Goal: Task Accomplishment & Management: Manage account settings

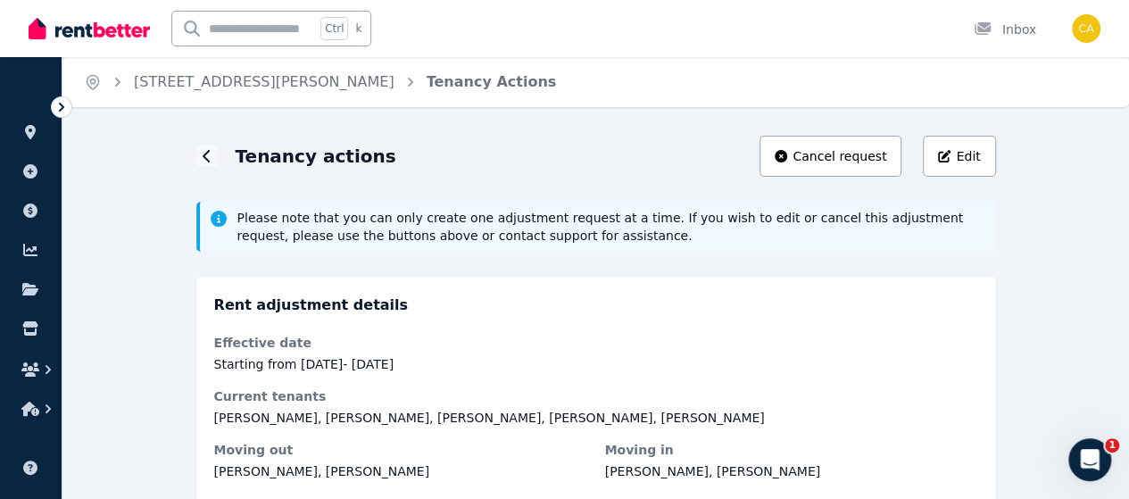
scroll to position [70, 0]
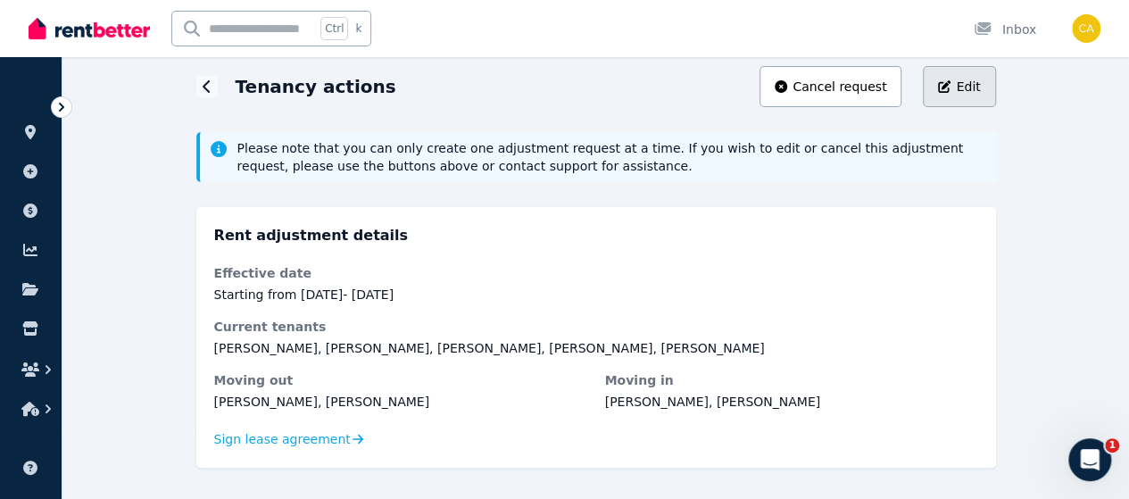
click at [960, 91] on span "Edit" at bounding box center [968, 87] width 24 height 18
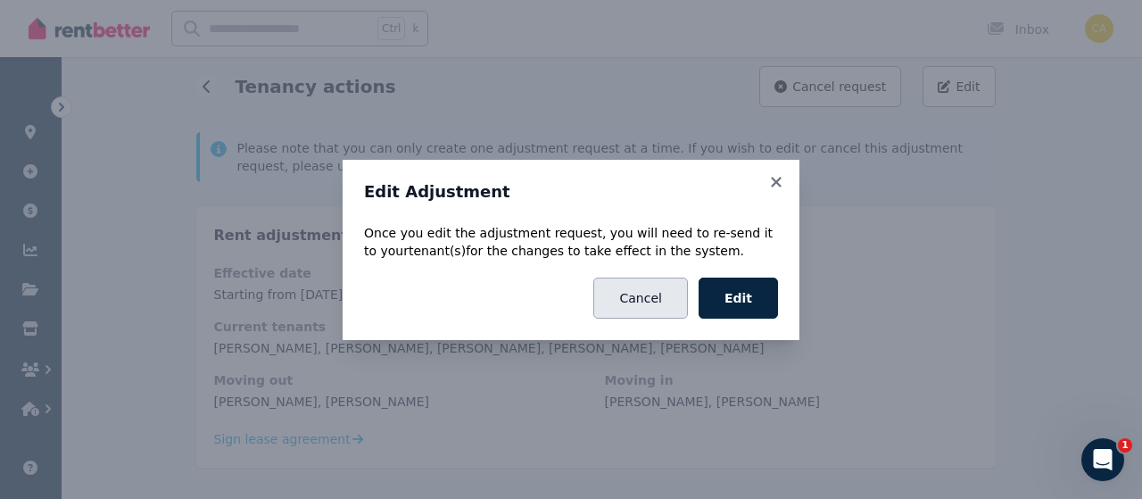
click at [643, 295] on button "Cancel" at bounding box center [640, 298] width 94 height 41
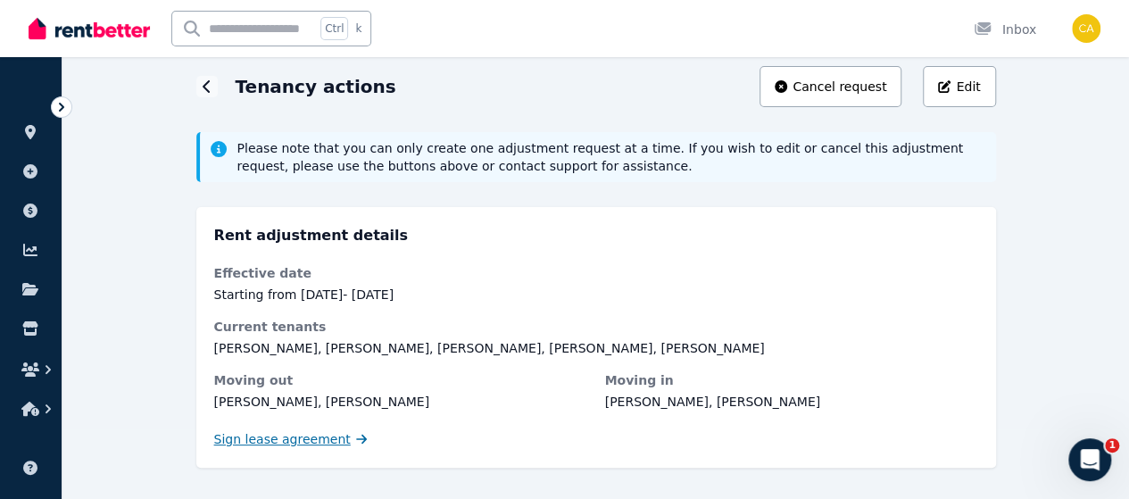
click at [223, 439] on span "Sign lease agreement" at bounding box center [282, 439] width 137 height 18
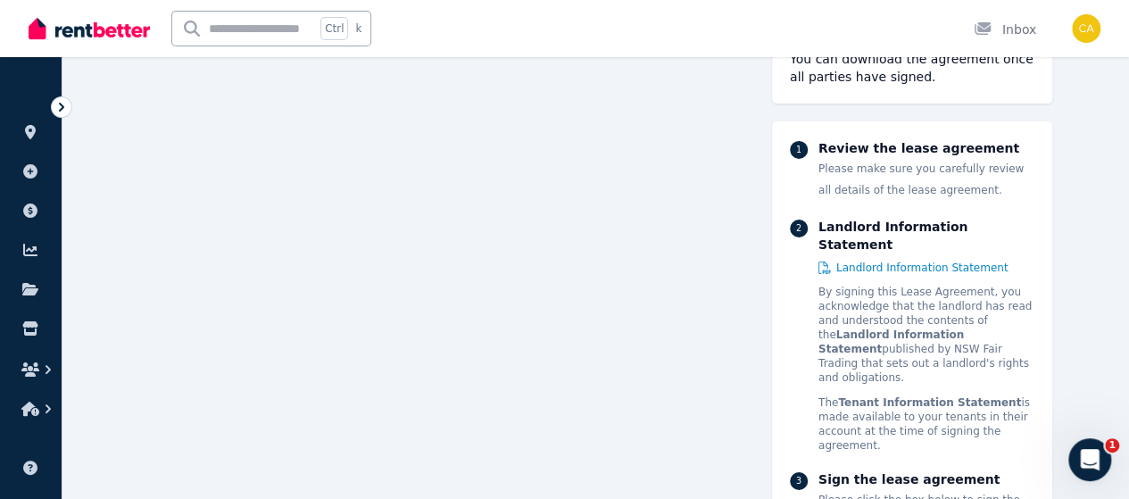
scroll to position [13108, 0]
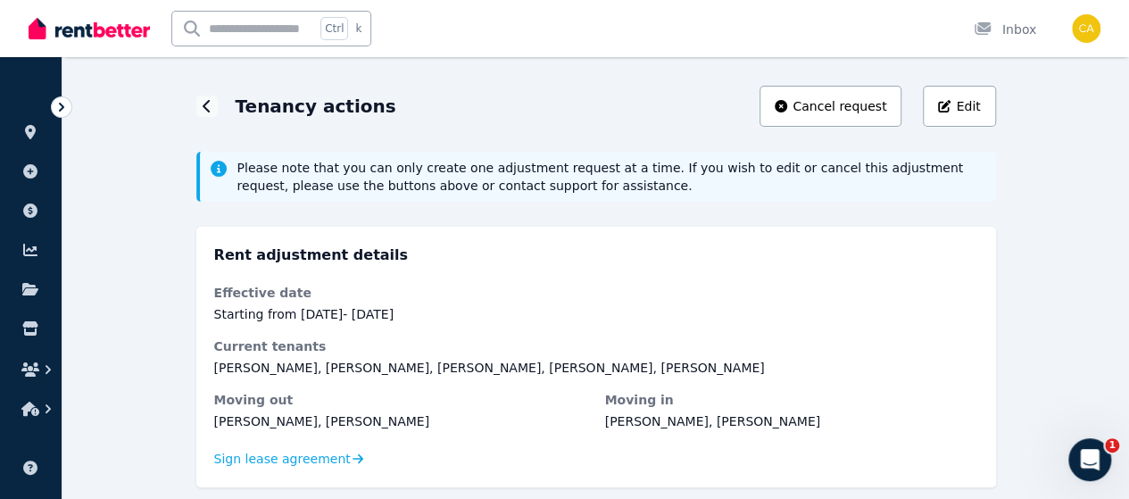
scroll to position [70, 0]
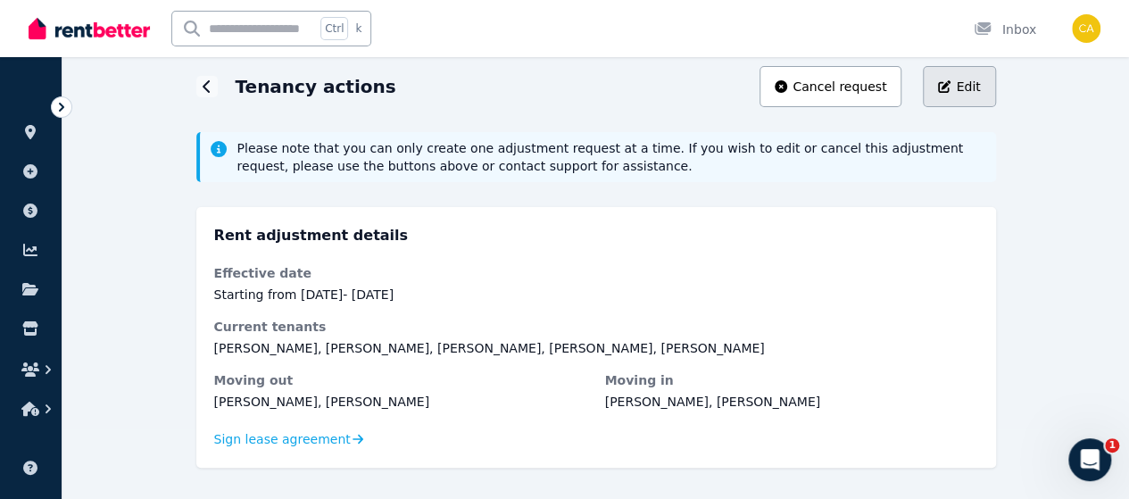
click at [957, 87] on div "Edit" at bounding box center [959, 87] width 42 height 18
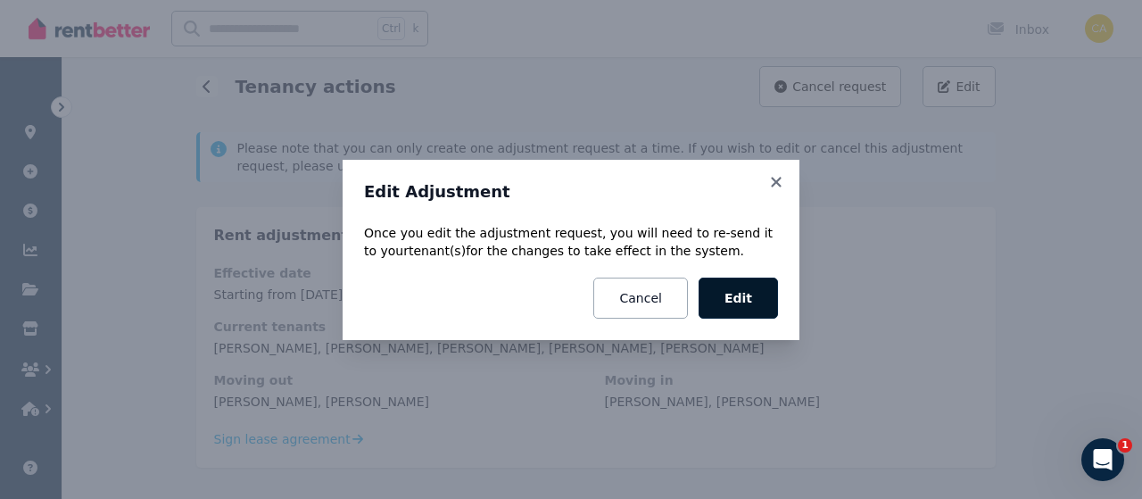
click at [767, 300] on button "Edit" at bounding box center [738, 298] width 79 height 41
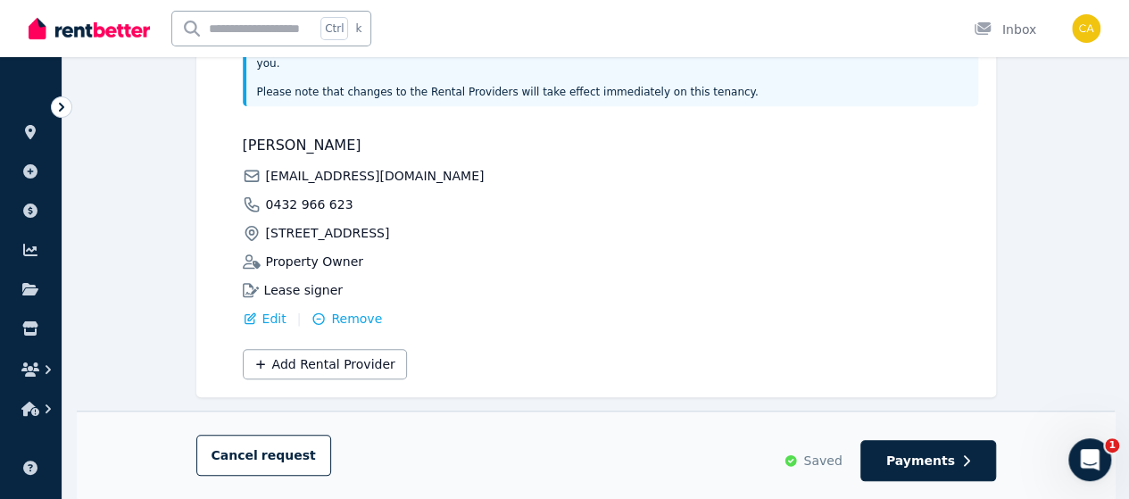
scroll to position [686, 0]
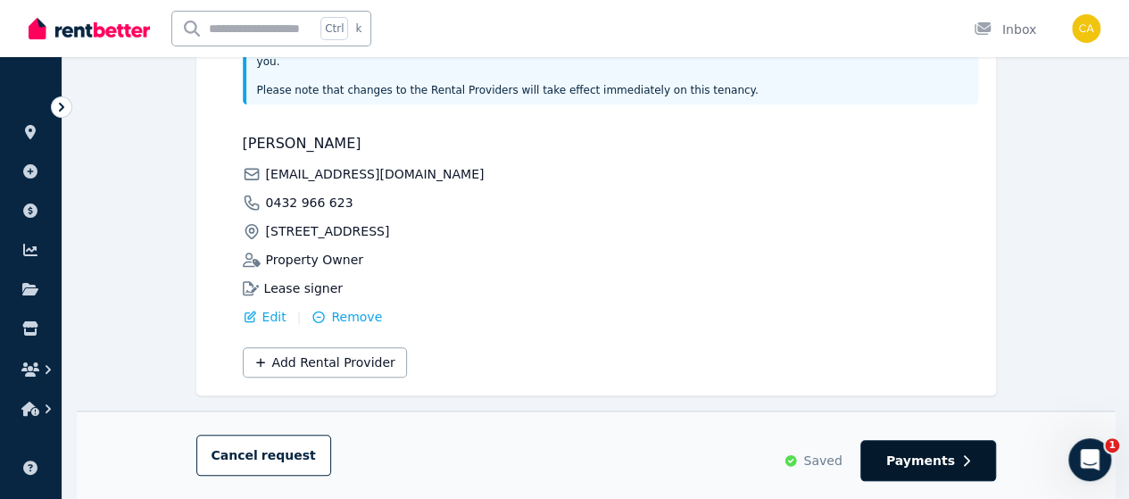
click at [912, 469] on span "Payments" at bounding box center [920, 461] width 69 height 18
select select "**********"
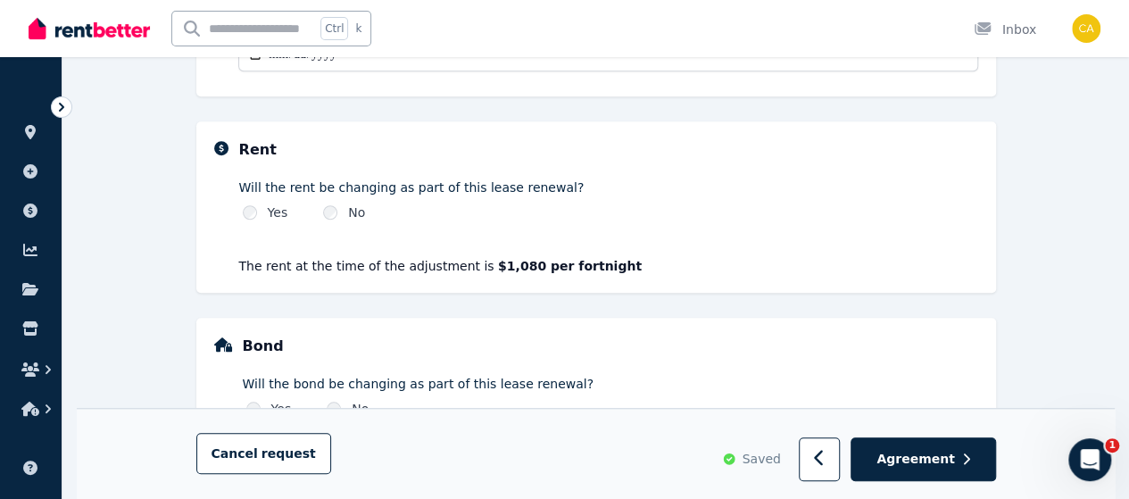
scroll to position [593, 0]
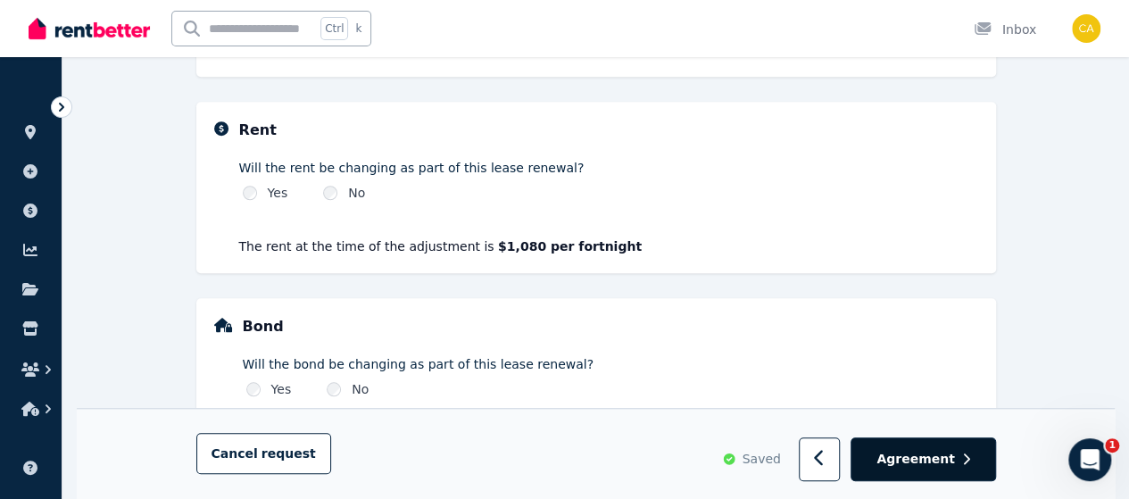
click at [934, 452] on span "Agreement" at bounding box center [915, 460] width 79 height 18
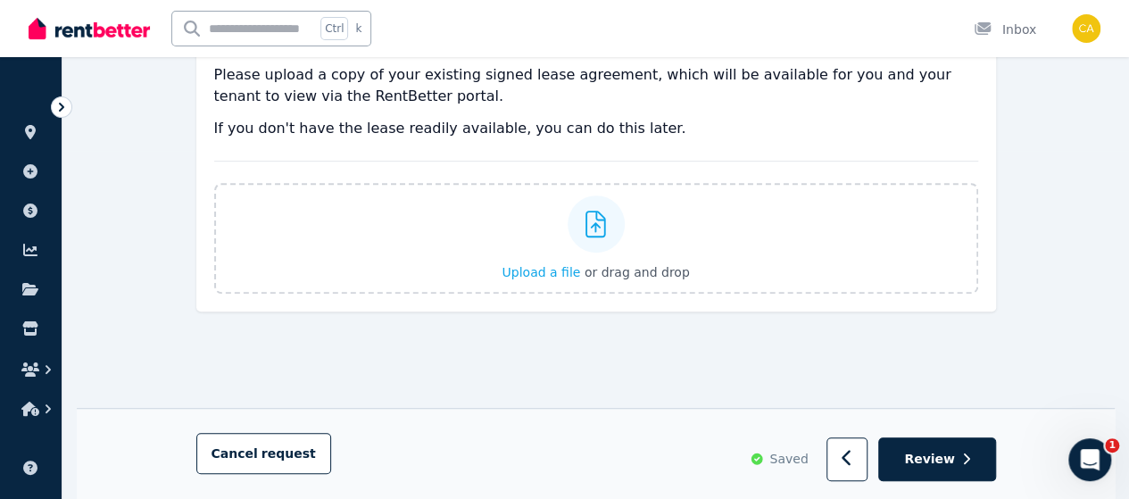
scroll to position [357, 0]
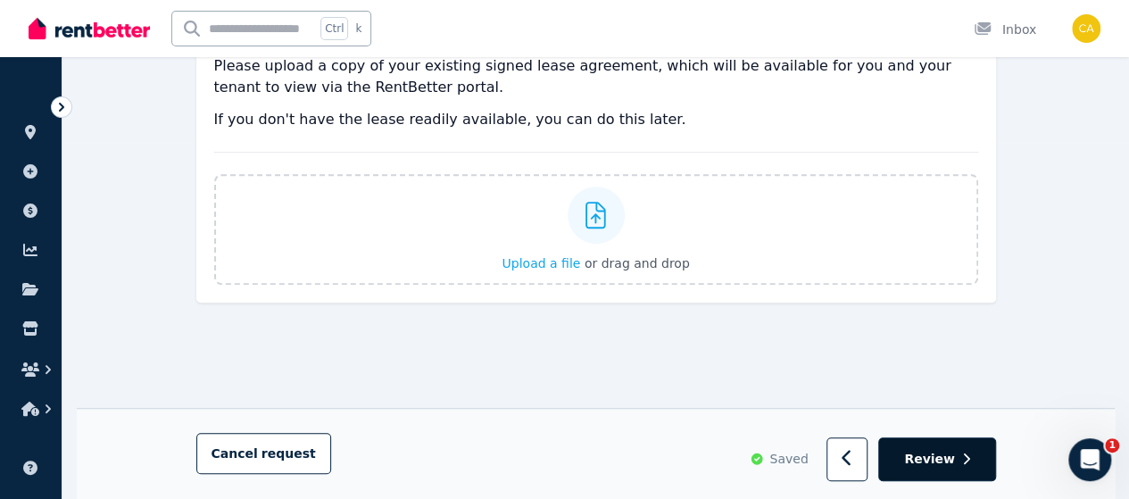
click at [940, 454] on span "Review" at bounding box center [929, 460] width 51 height 18
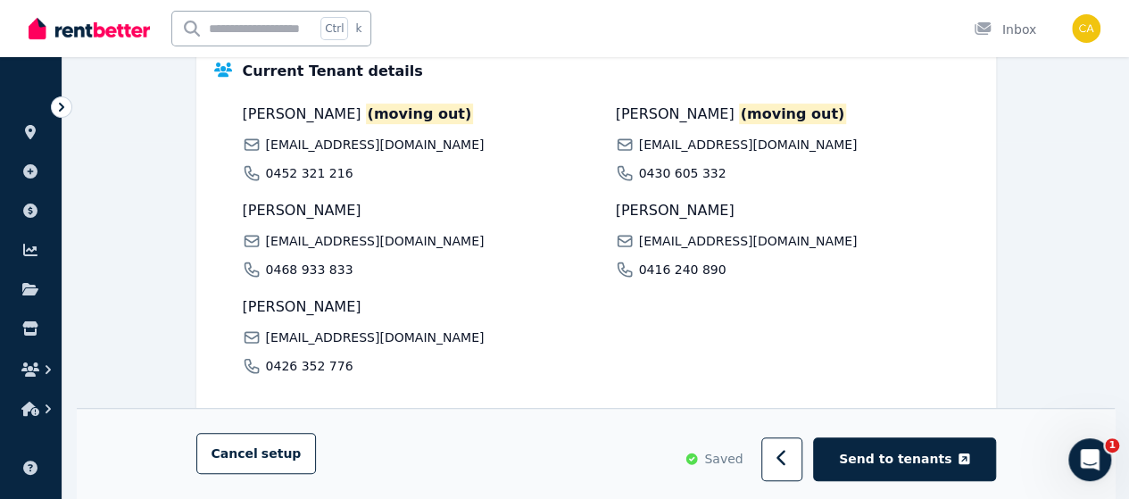
click at [651, 242] on span "[EMAIL_ADDRESS][DOMAIN_NAME]" at bounding box center [748, 241] width 219 height 18
click at [675, 239] on span "[EMAIL_ADDRESS][DOMAIN_NAME]" at bounding box center [748, 241] width 219 height 18
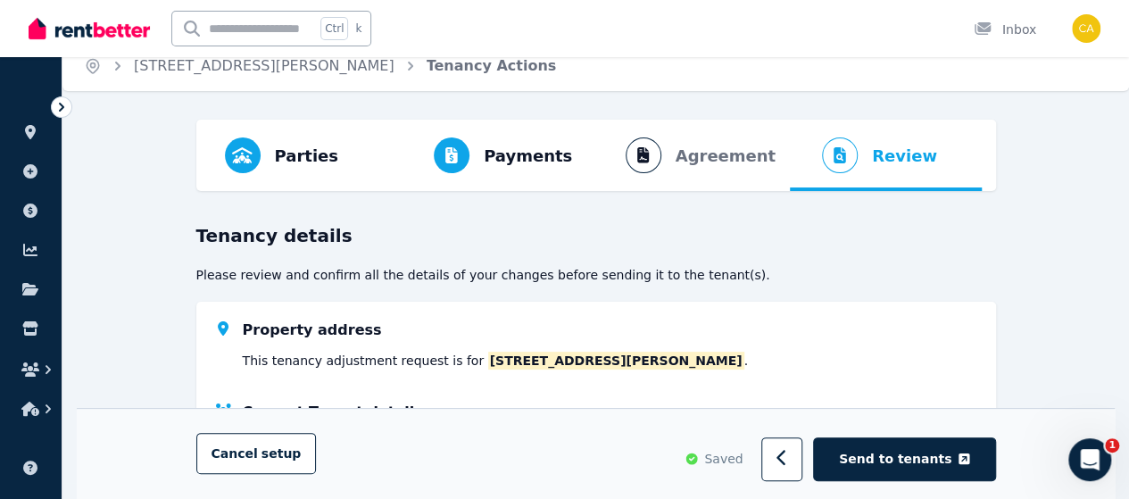
scroll to position [0, 0]
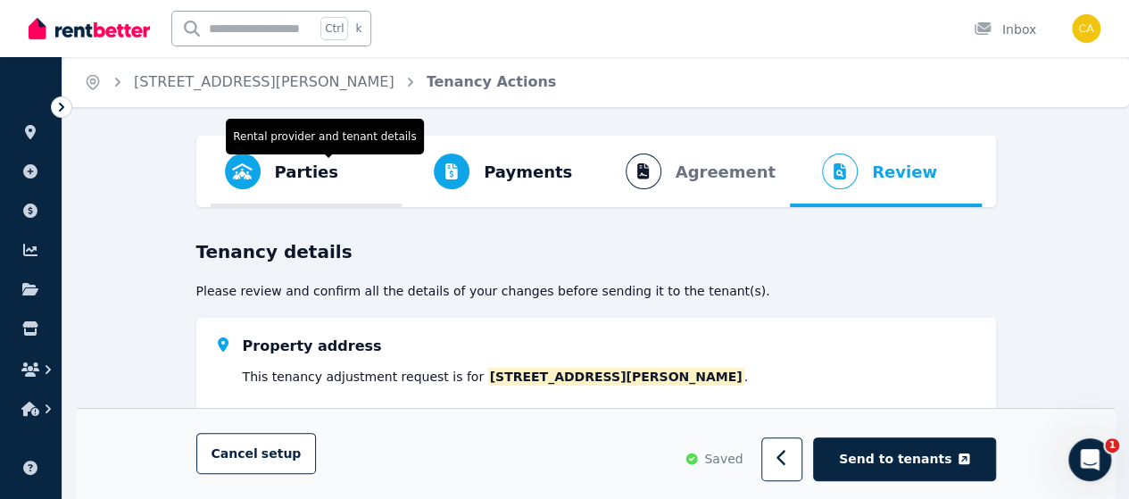
click at [282, 175] on span "Parties" at bounding box center [306, 172] width 63 height 25
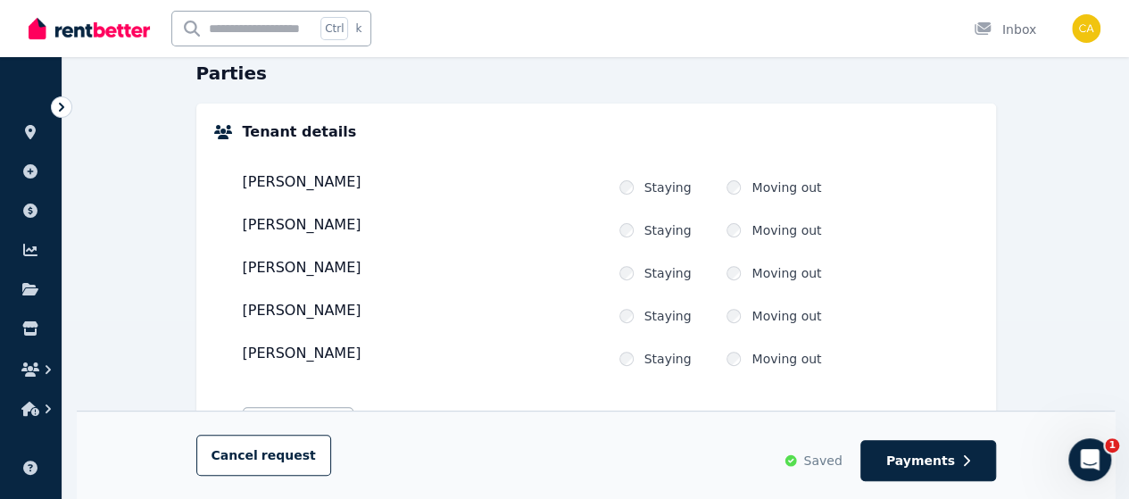
scroll to position [268, 0]
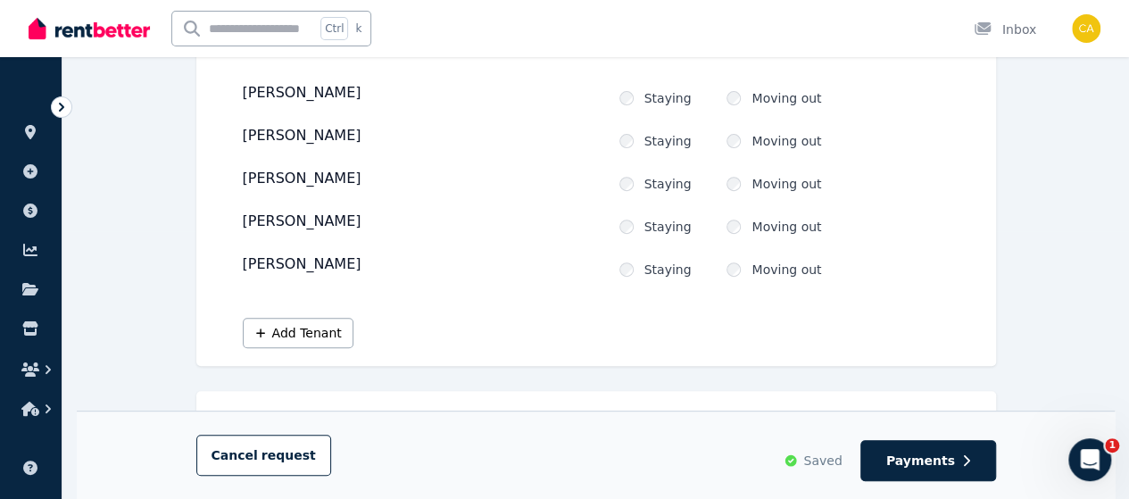
click at [310, 226] on div "[PERSON_NAME]" at bounding box center [424, 223] width 362 height 25
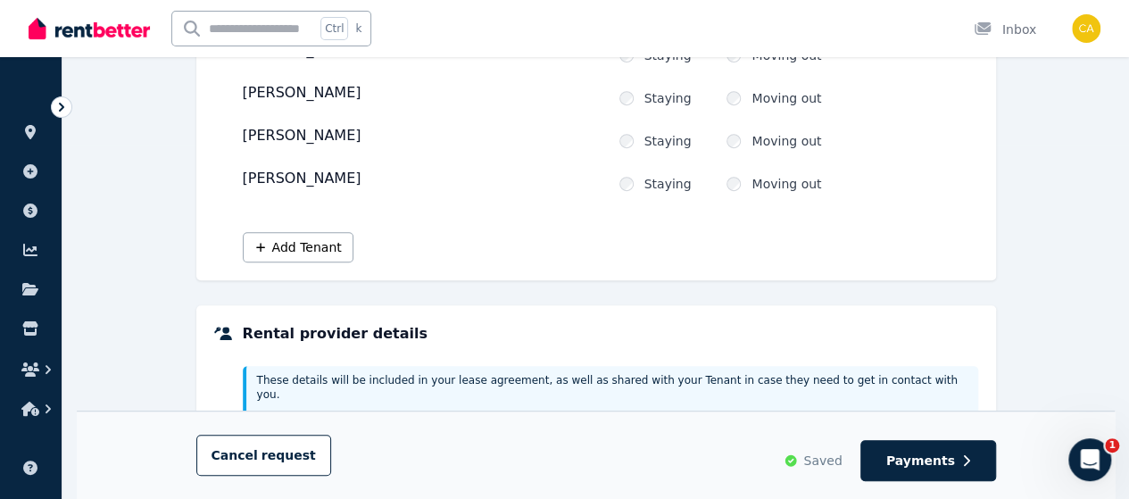
scroll to position [240, 0]
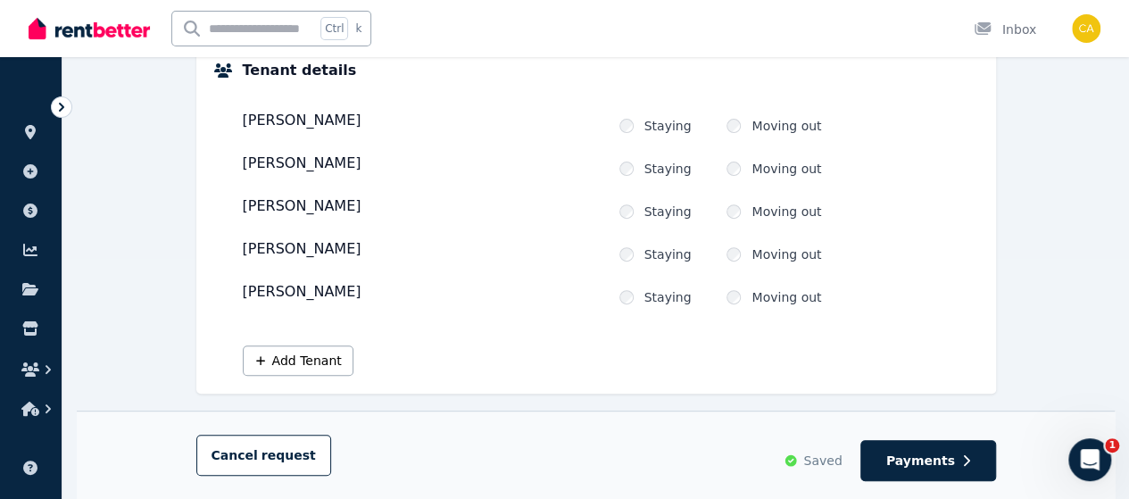
click at [520, 258] on div "[PERSON_NAME]" at bounding box center [424, 250] width 362 height 25
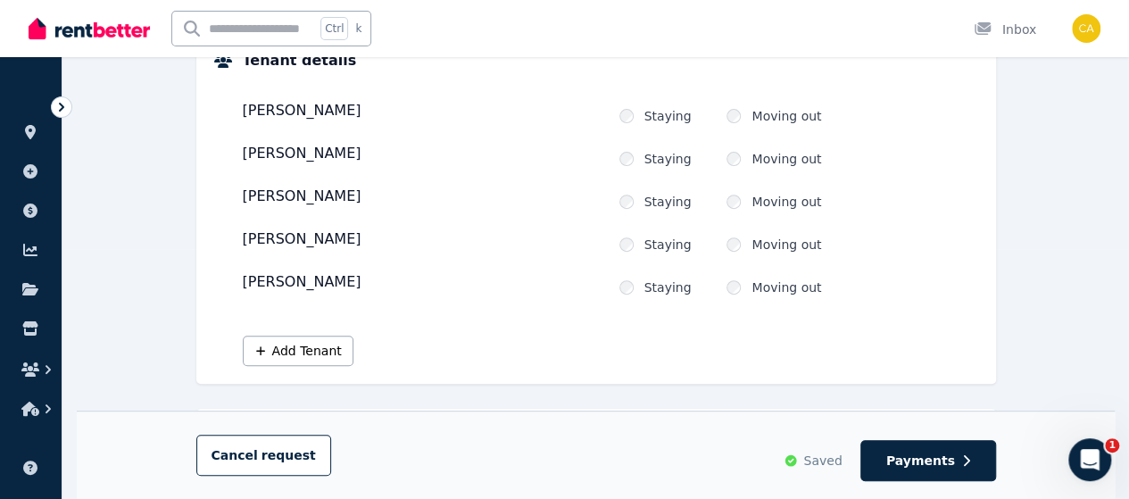
scroll to position [268, 0]
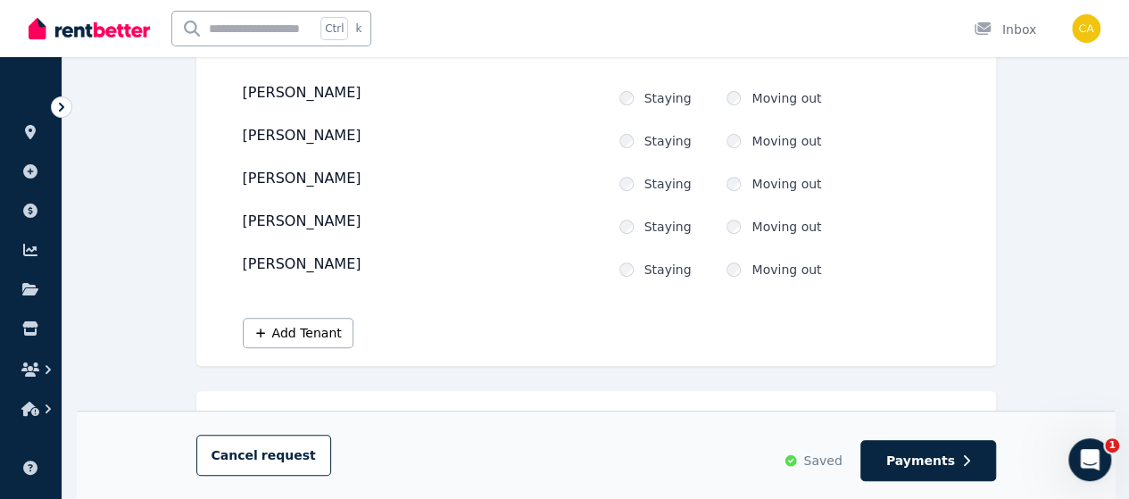
click at [502, 288] on div "[PERSON_NAME] Is this tenant staying? Staying Moving out [PERSON_NAME] Is this …" at bounding box center [610, 206] width 735 height 284
click at [626, 236] on div "[PERSON_NAME] Is this tenant staying? Staying Moving out [PERSON_NAME] Is this …" at bounding box center [610, 180] width 735 height 196
click at [321, 336] on button "Add Tenant" at bounding box center [298, 333] width 111 height 30
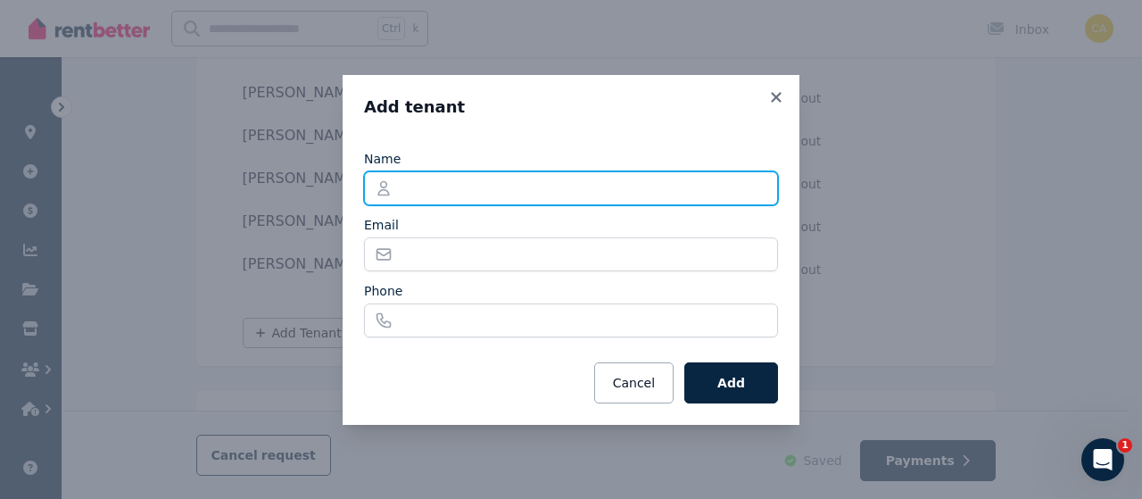
click at [505, 197] on input "Name" at bounding box center [571, 188] width 414 height 34
paste input "**********"
type input "**********"
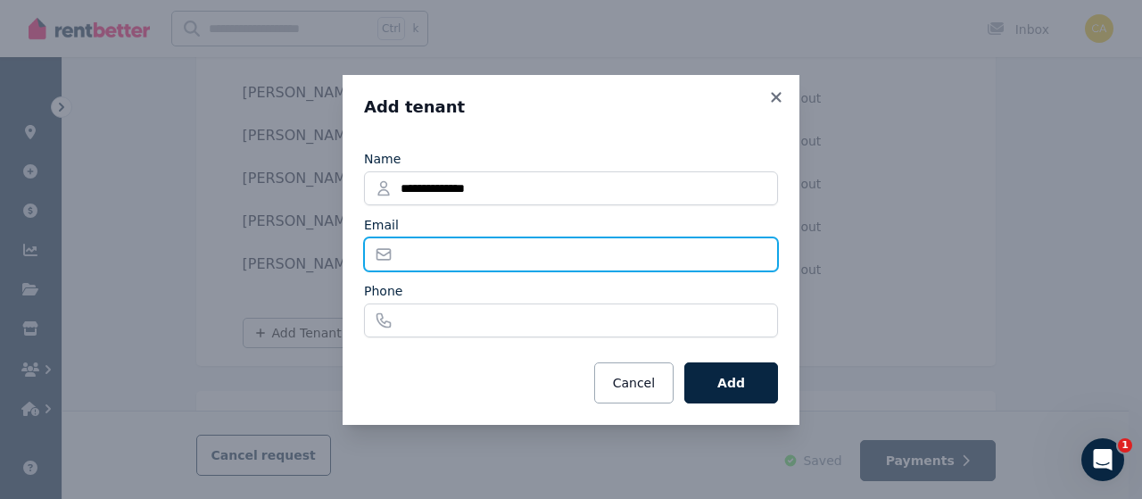
click at [544, 252] on input "Email" at bounding box center [571, 254] width 414 height 34
paste input "**********"
click at [423, 257] on input "**********" at bounding box center [571, 254] width 414 height 34
type input "**********"
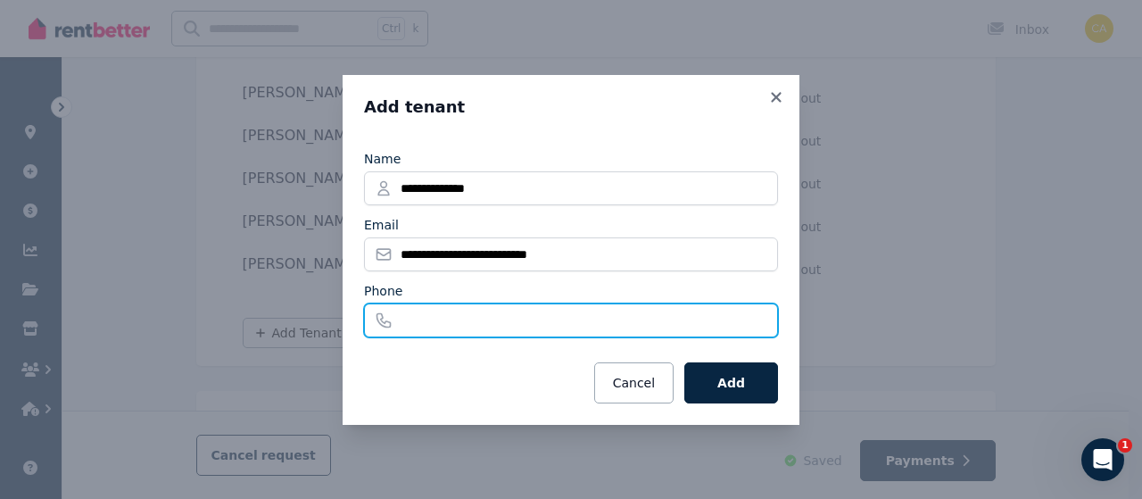
click at [565, 319] on input "Phone" at bounding box center [571, 320] width 414 height 34
paste input "**********"
type input "**********"
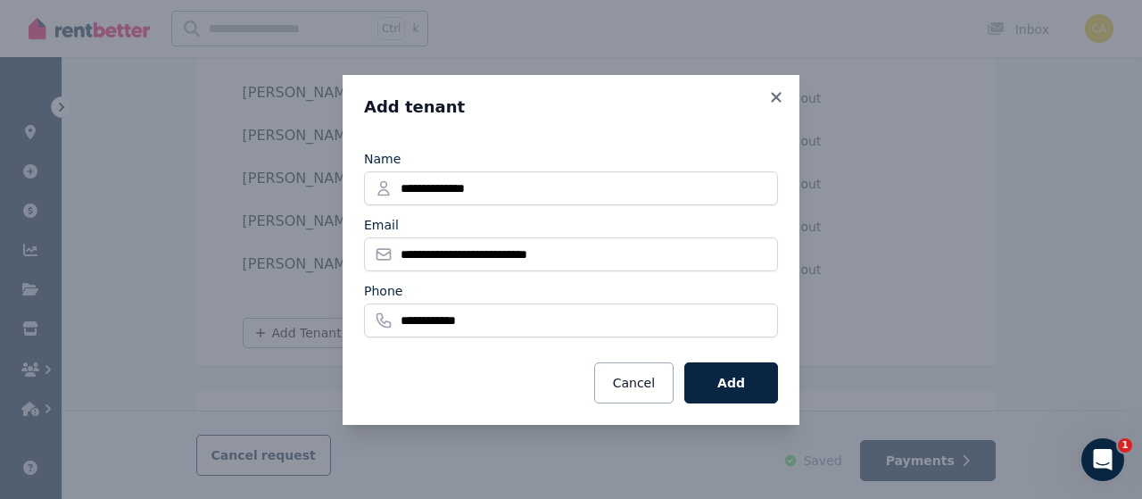
click at [485, 387] on div "Cancel Add" at bounding box center [571, 382] width 414 height 41
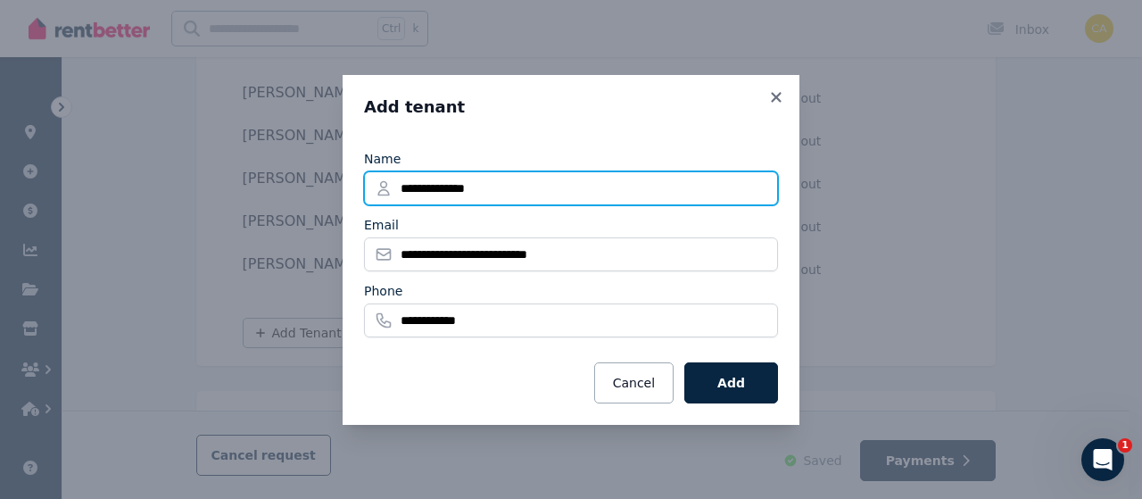
click at [425, 188] on input "**********" at bounding box center [571, 188] width 414 height 34
type input "**********"
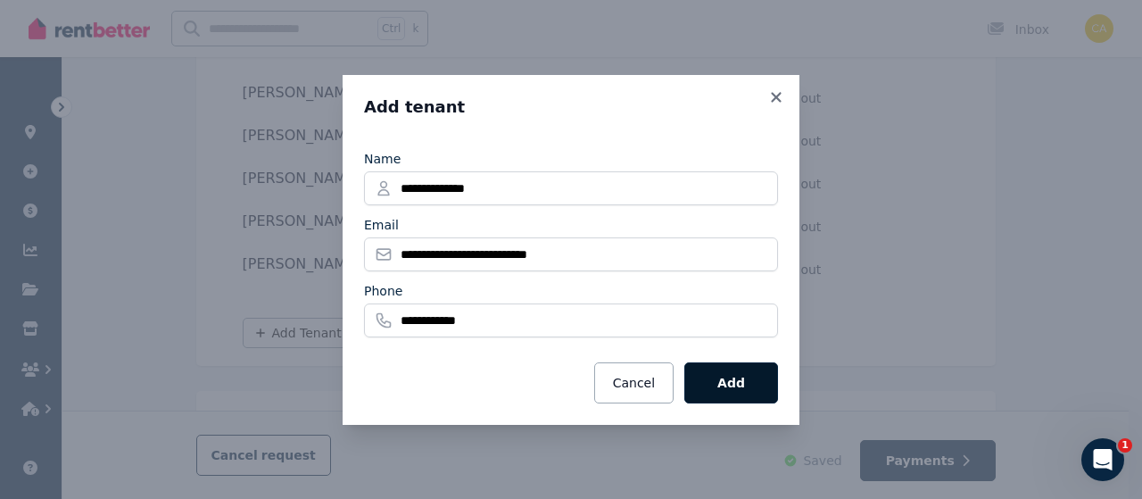
click at [757, 378] on button "Add" at bounding box center [731, 382] width 94 height 41
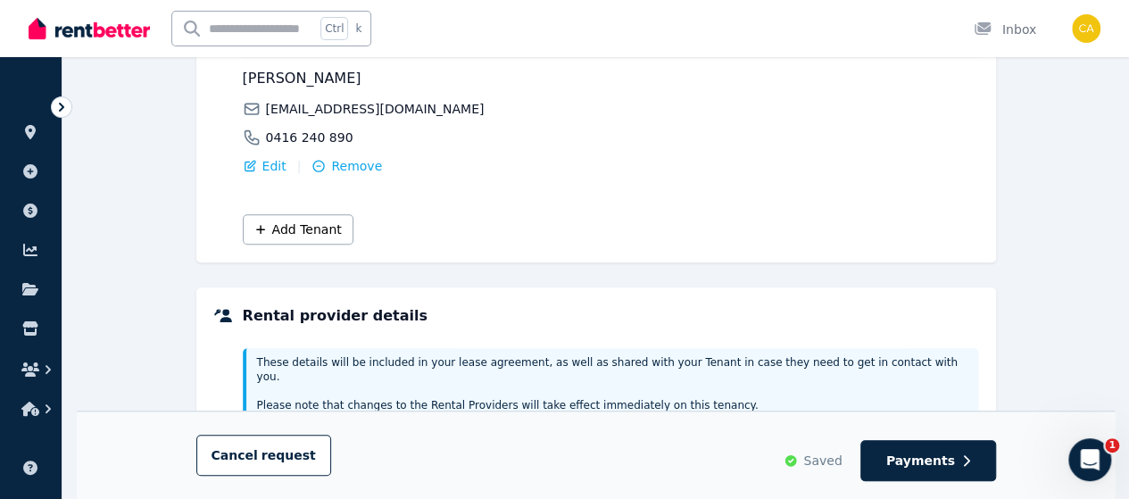
scroll to position [625, 0]
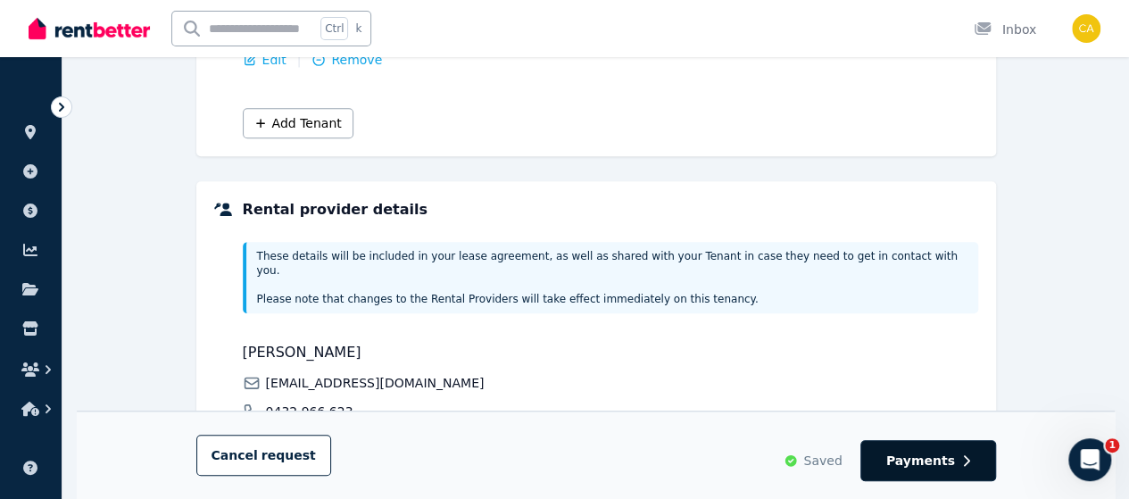
click at [893, 456] on button "Payments" at bounding box center [928, 460] width 136 height 41
select select "**********"
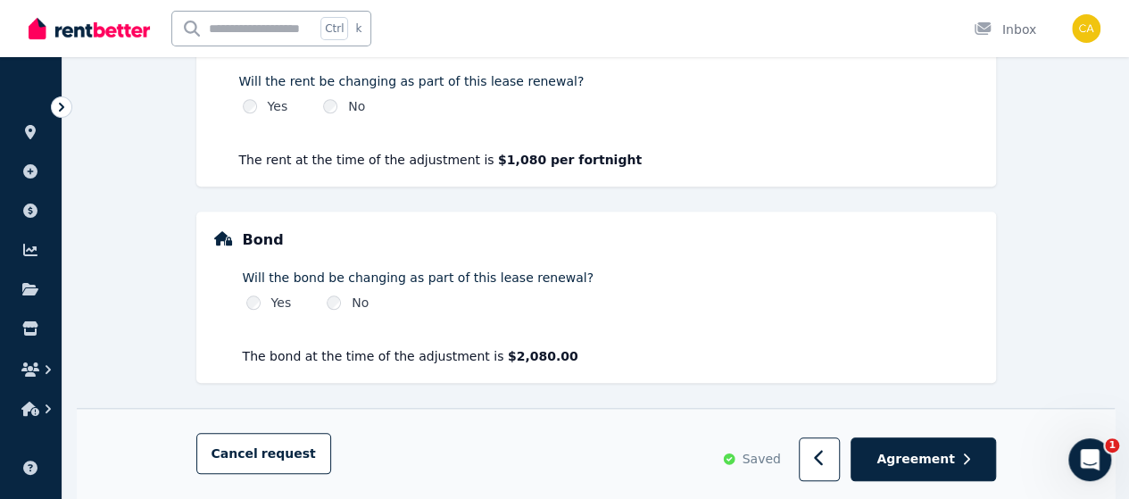
scroll to position [682, 0]
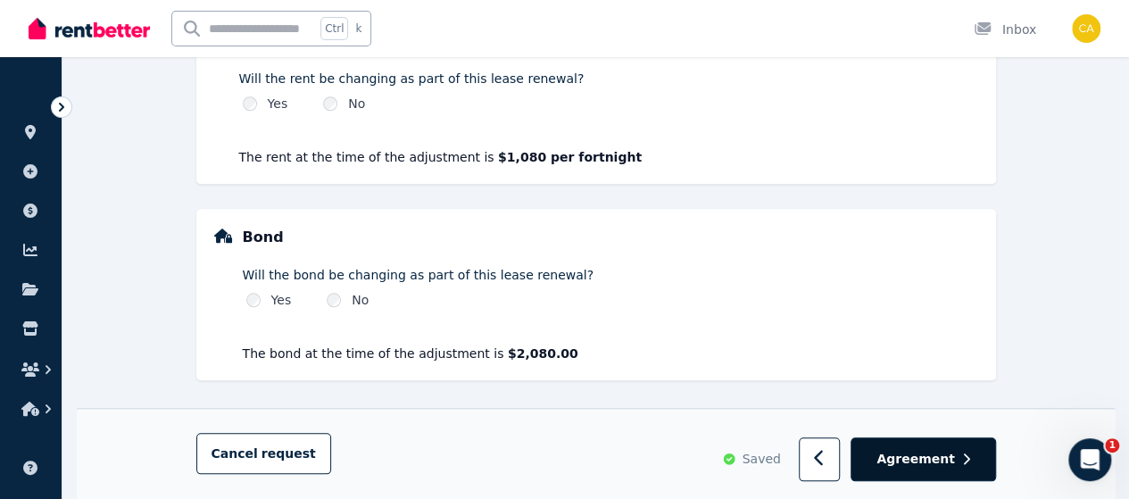
click at [908, 464] on span "Agreement" at bounding box center [915, 460] width 79 height 18
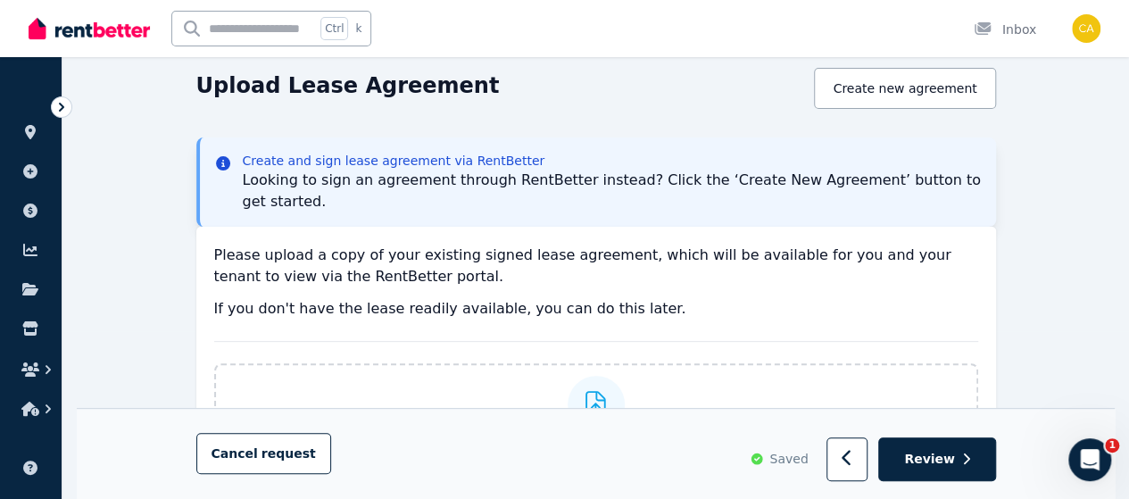
scroll to position [178, 0]
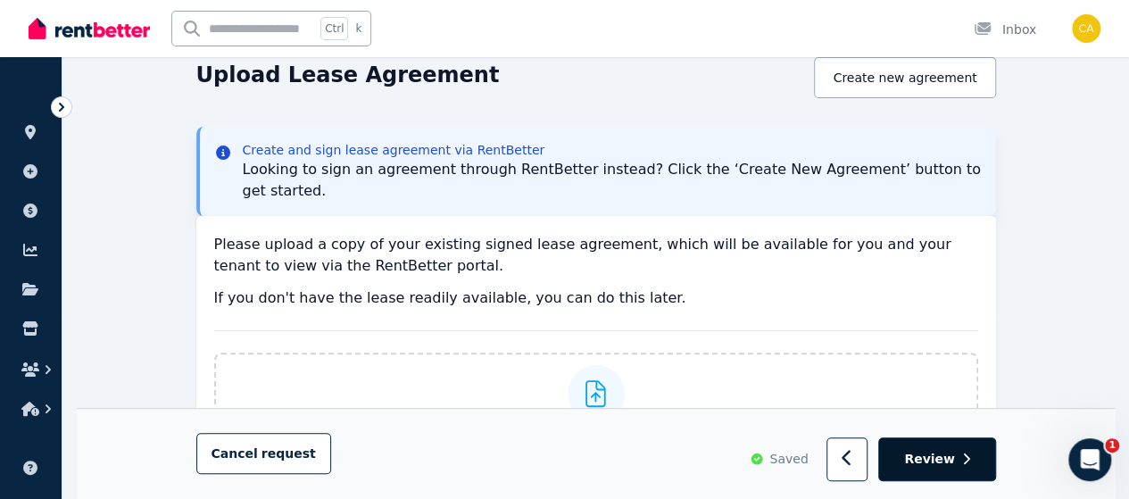
click at [922, 469] on span "Review" at bounding box center [929, 460] width 51 height 18
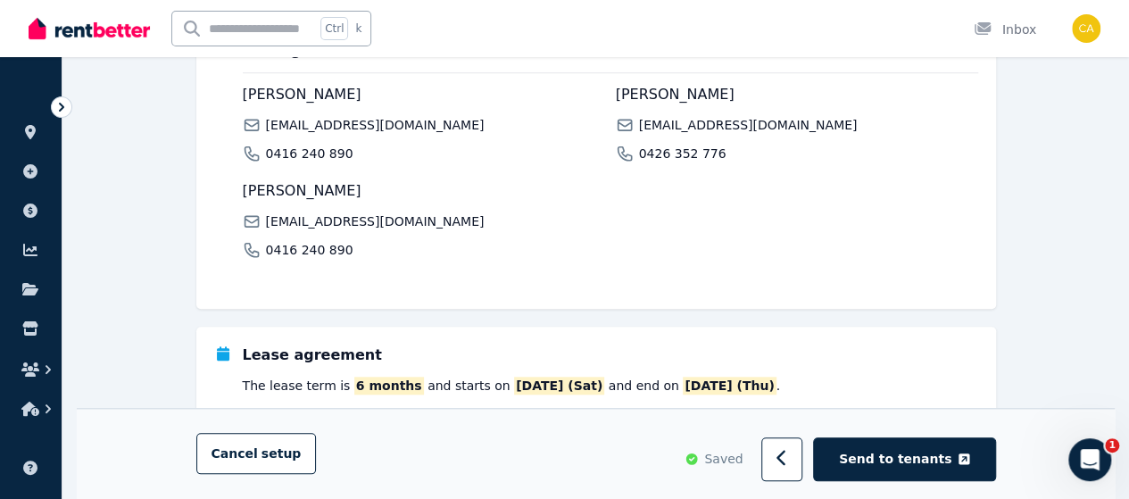
scroll to position [714, 0]
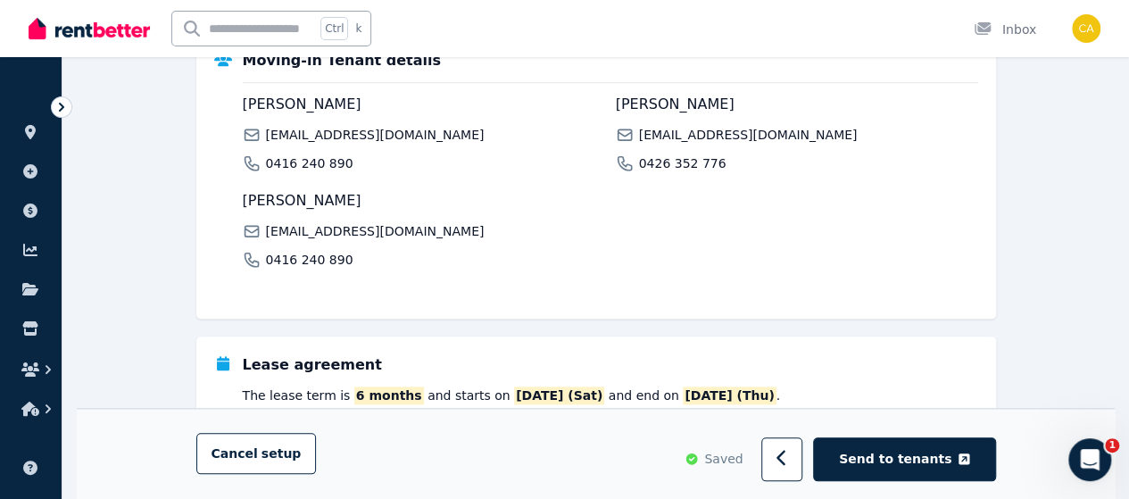
click at [320, 195] on span "[PERSON_NAME]" at bounding box center [424, 200] width 362 height 21
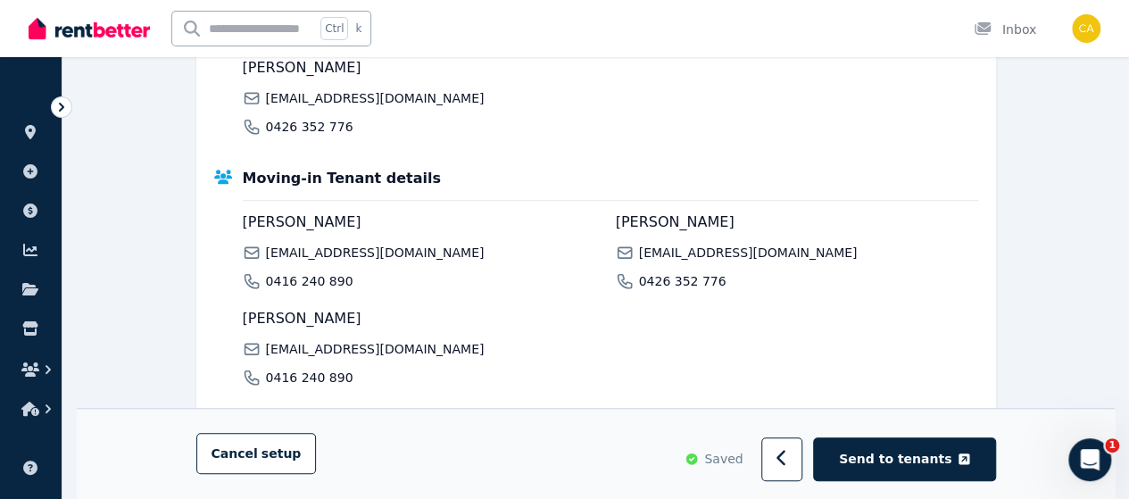
scroll to position [446, 0]
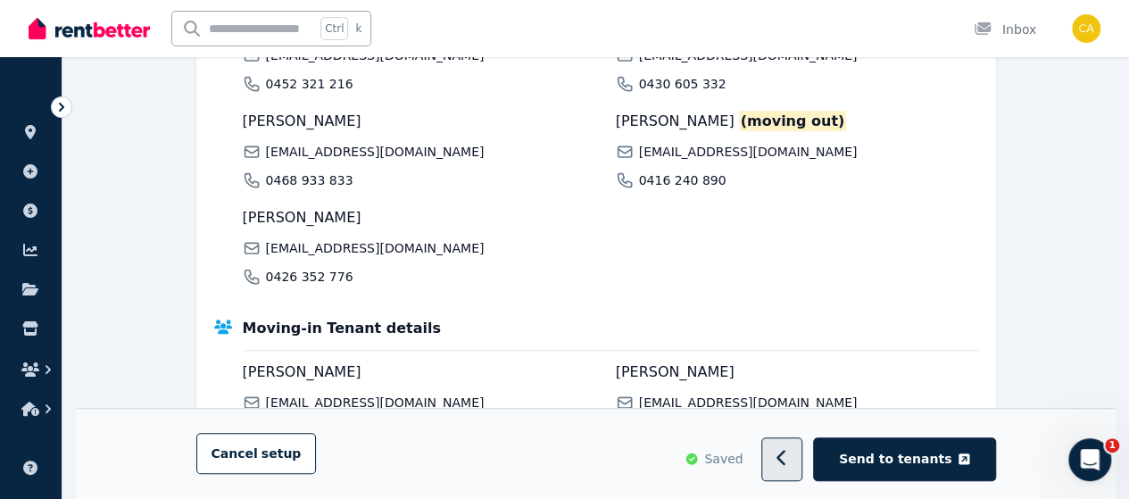
click at [788, 461] on icon "button" at bounding box center [782, 459] width 12 height 18
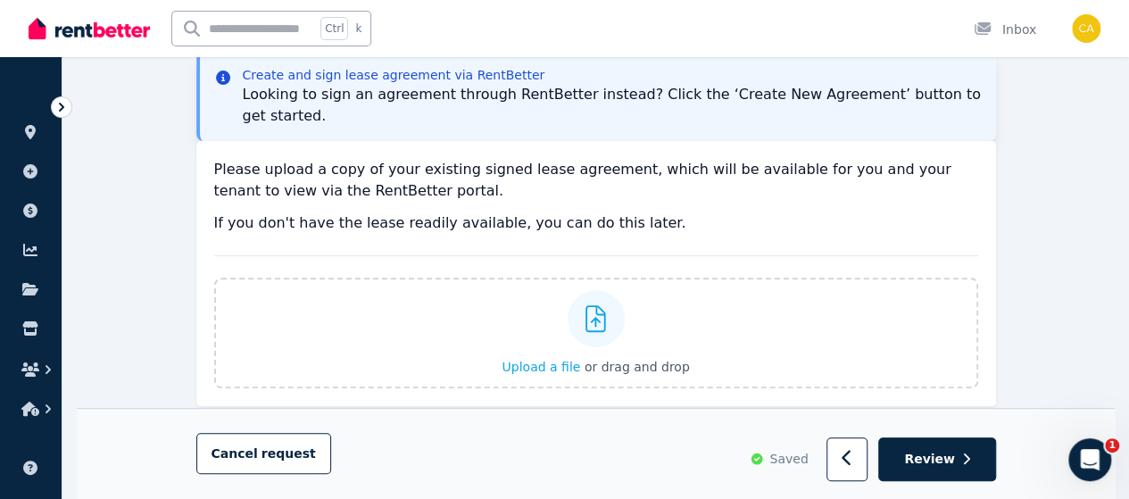
scroll to position [178, 0]
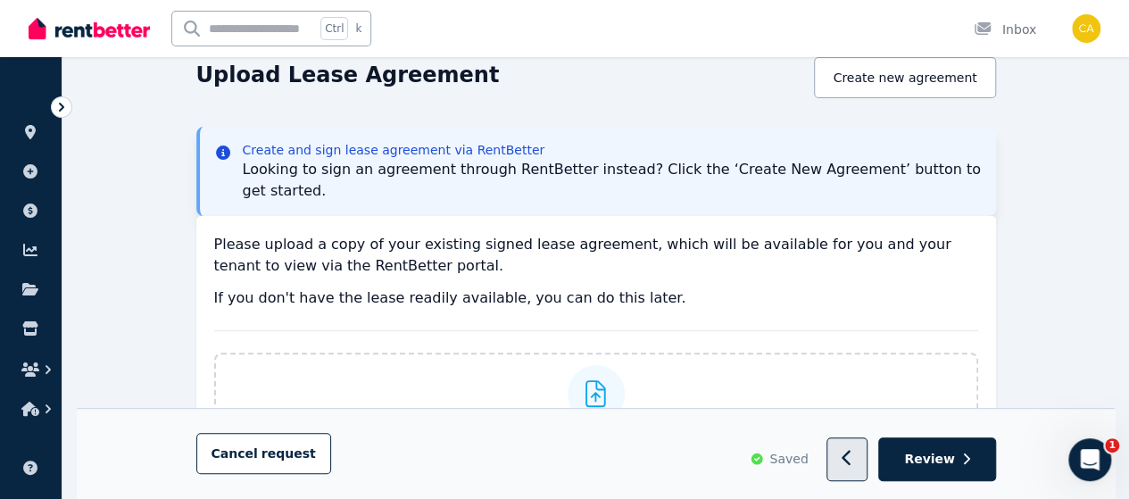
click at [853, 464] on icon "button" at bounding box center [848, 459] width 12 height 18
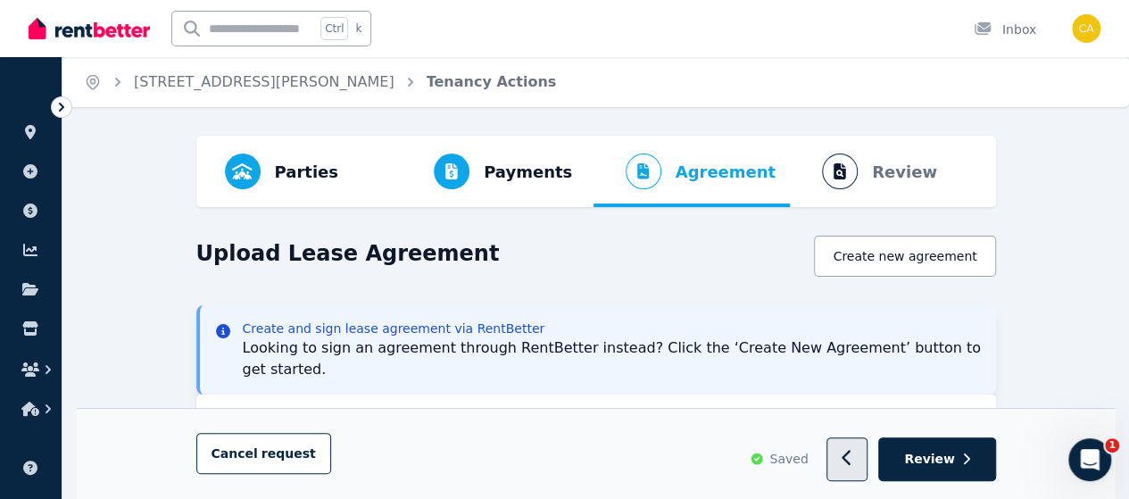
select select "**********"
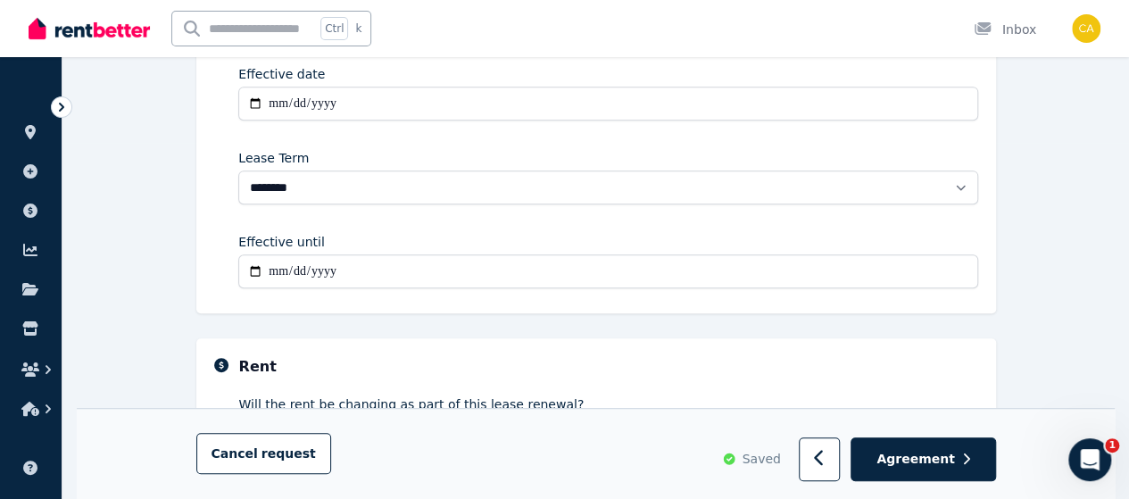
scroll to position [357, 0]
click at [823, 458] on button "button" at bounding box center [820, 460] width 42 height 44
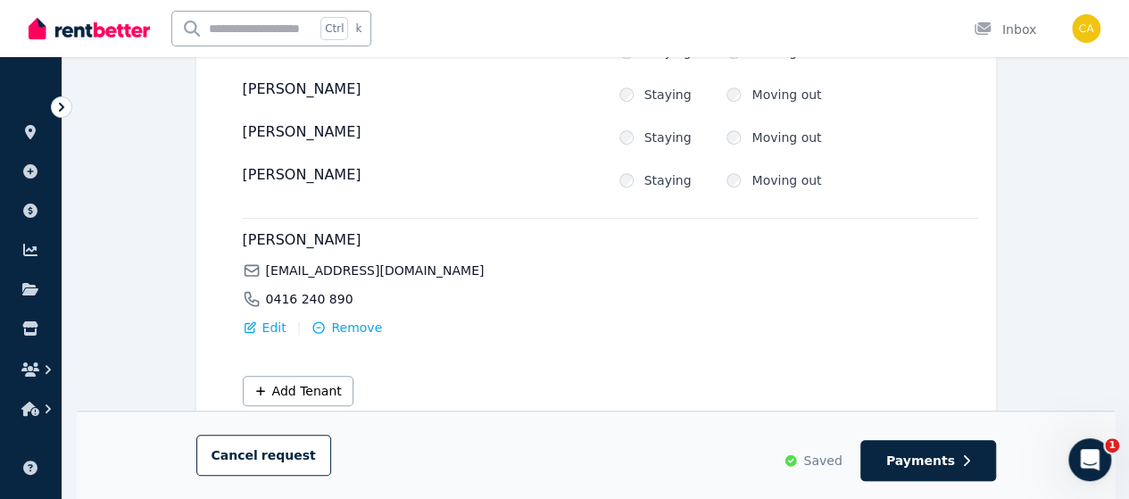
click at [522, 330] on div "Edit | Remove" at bounding box center [424, 328] width 362 height 18
click at [255, 327] on icon "button" at bounding box center [250, 327] width 14 height 14
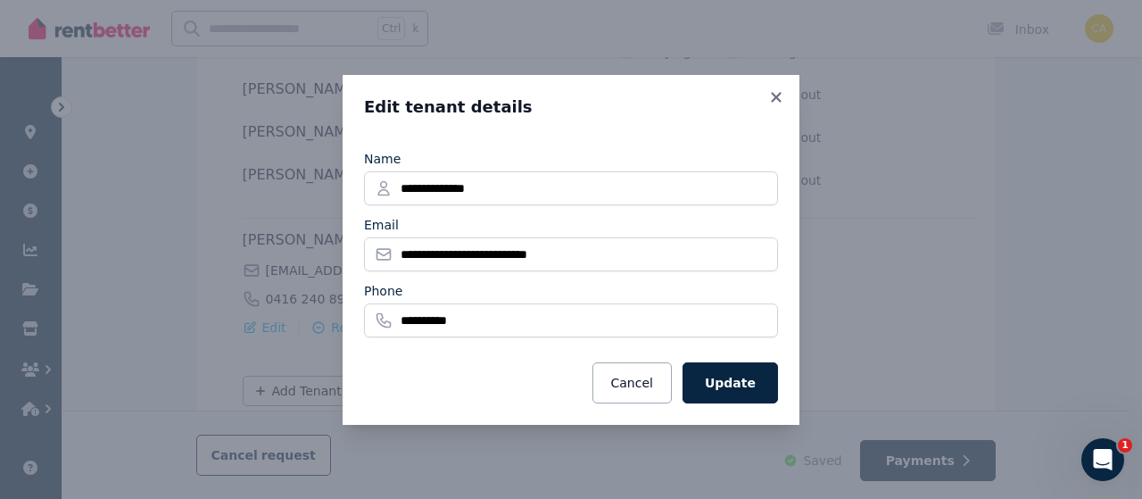
click at [726, 386] on button "Update" at bounding box center [730, 382] width 95 height 41
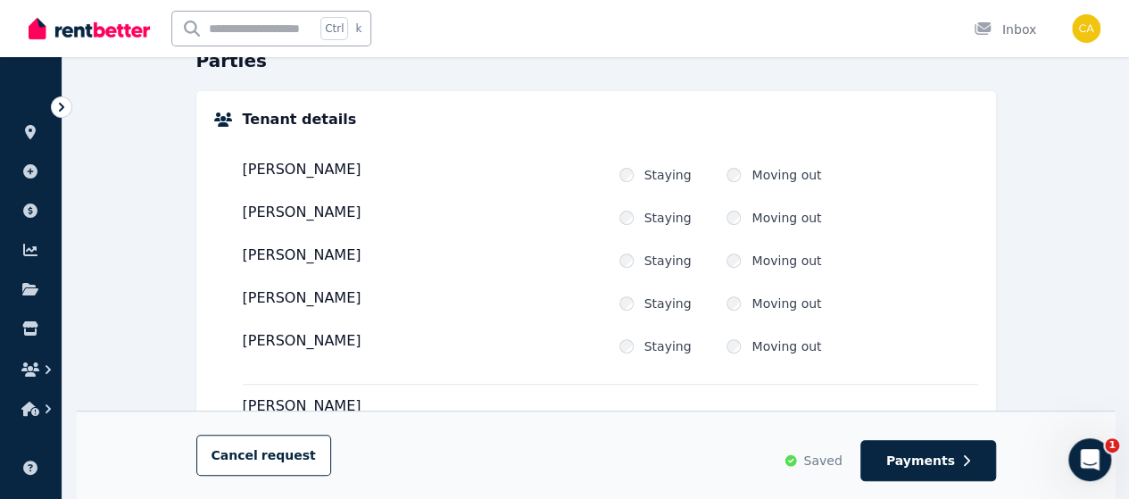
scroll to position [178, 0]
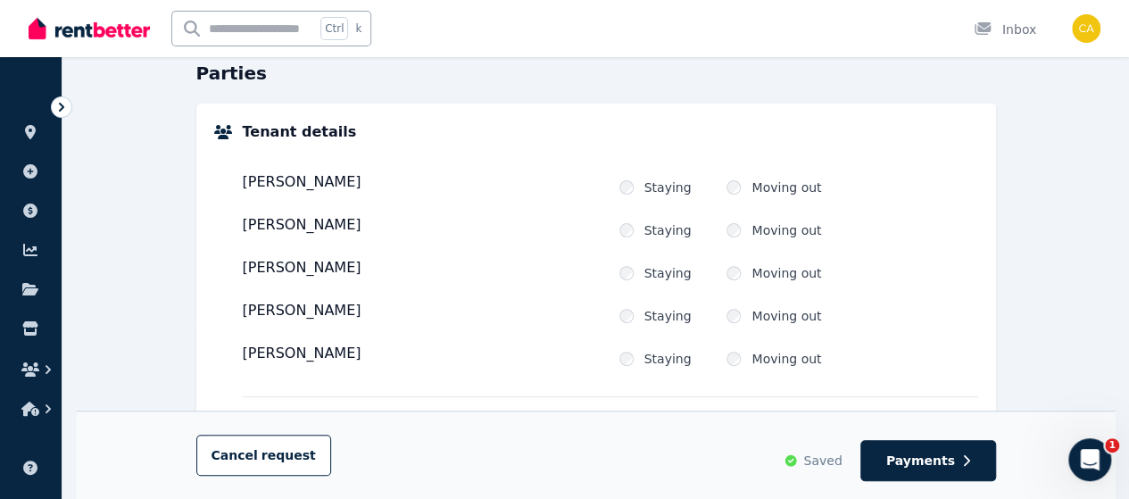
click at [239, 310] on div "Tenant details [PERSON_NAME] Is this tenant staying? Staying Moving out [PERSON…" at bounding box center [596, 352] width 764 height 463
click at [302, 311] on div "[PERSON_NAME]" at bounding box center [424, 312] width 362 height 25
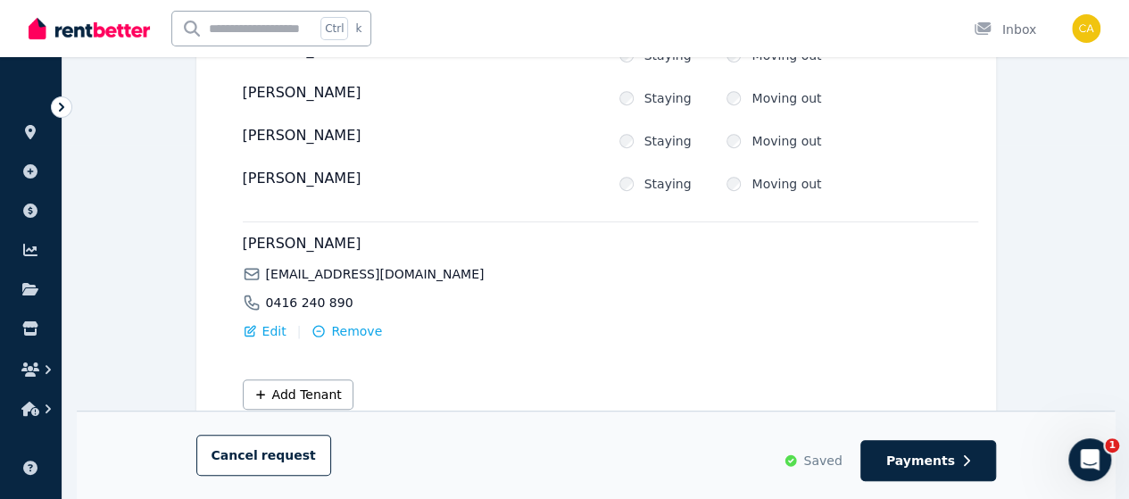
scroll to position [357, 0]
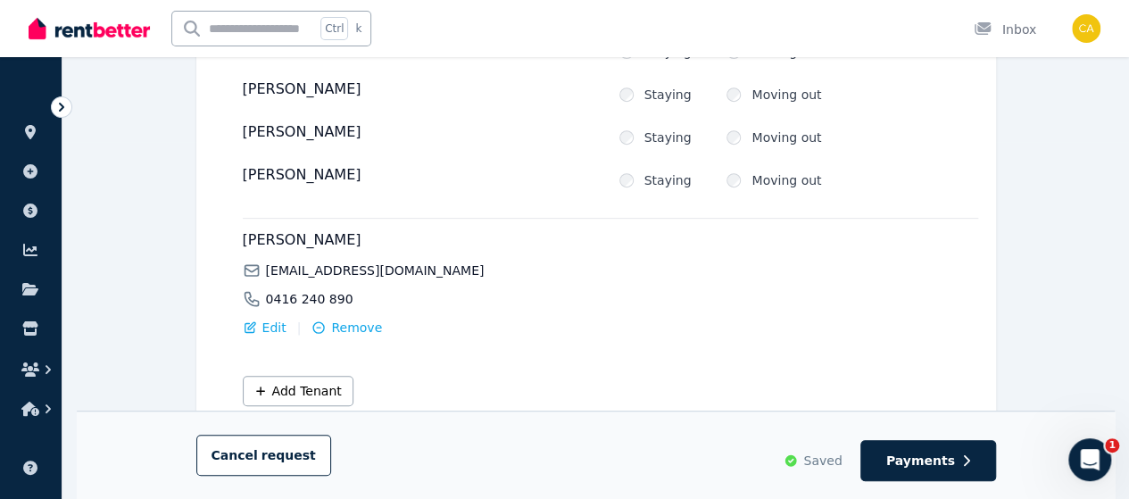
click at [492, 358] on div "[PERSON_NAME] Is this tenant staying? Staying Moving out [PERSON_NAME] Is this …" at bounding box center [610, 190] width 735 height 431
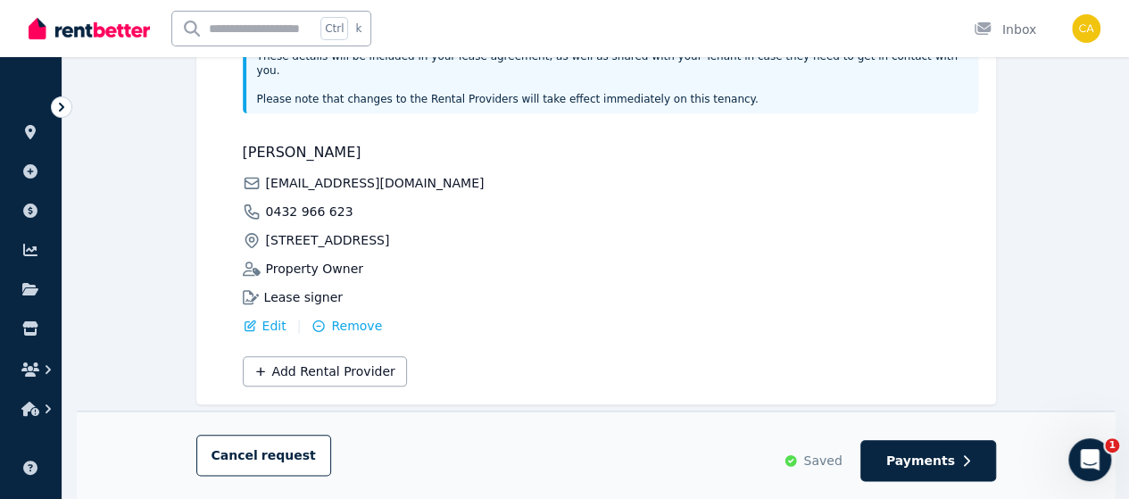
scroll to position [834, 0]
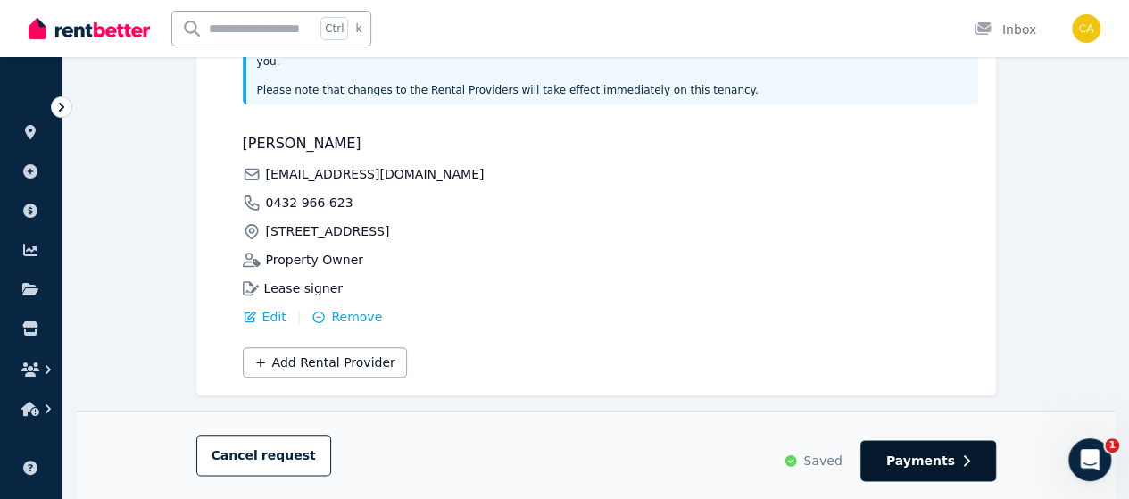
click at [916, 460] on span "Payments" at bounding box center [920, 461] width 69 height 18
select select "**********"
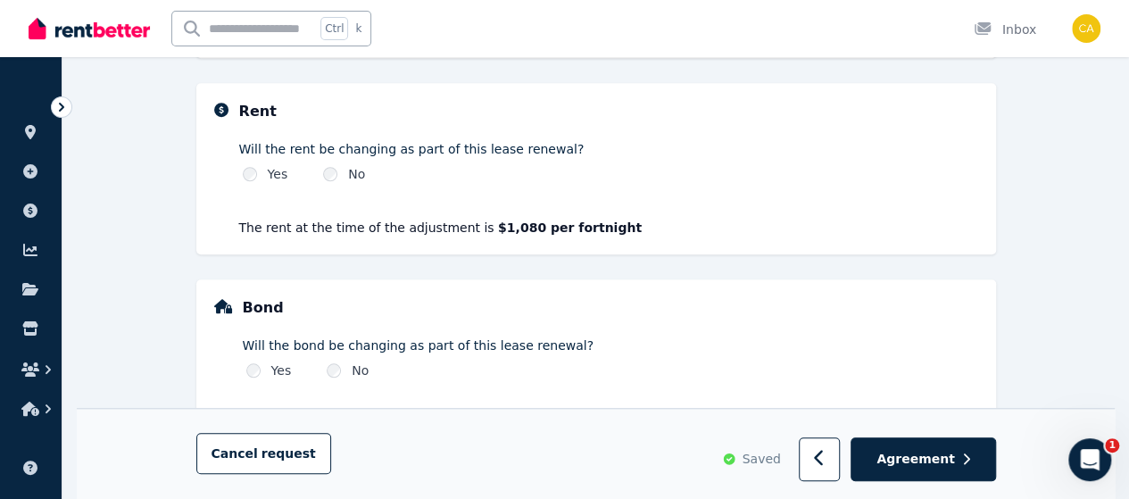
scroll to position [682, 0]
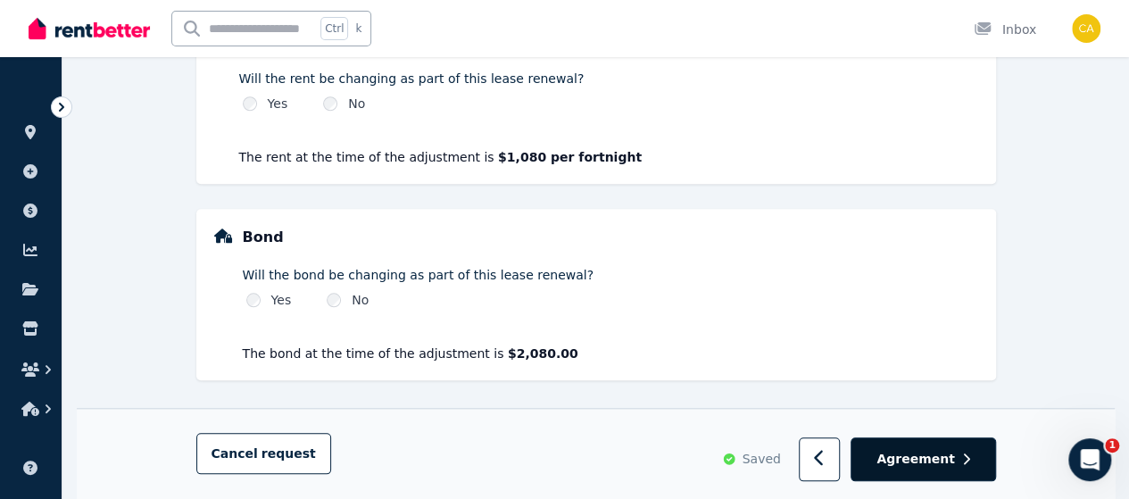
click at [915, 452] on span "Agreement" at bounding box center [915, 460] width 79 height 18
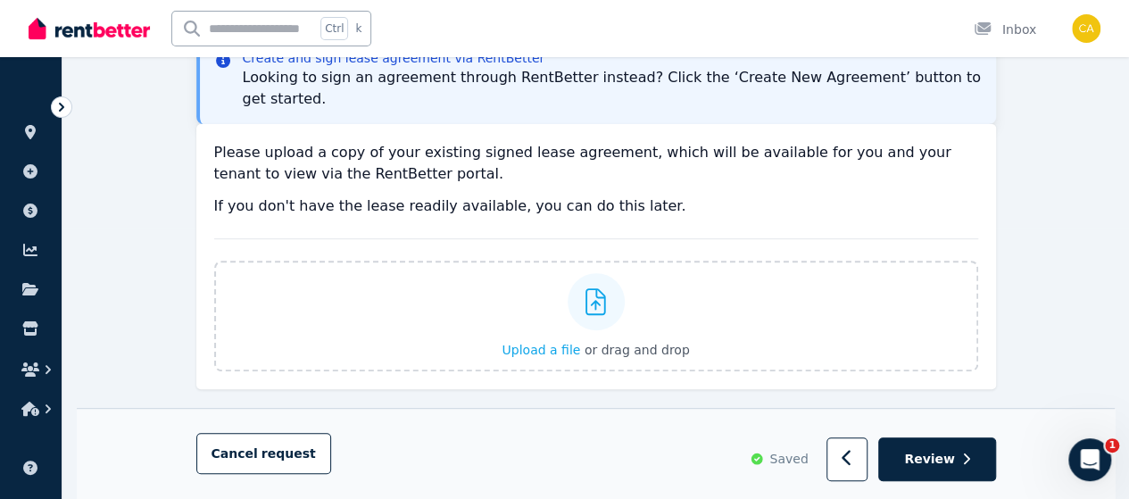
scroll to position [357, 0]
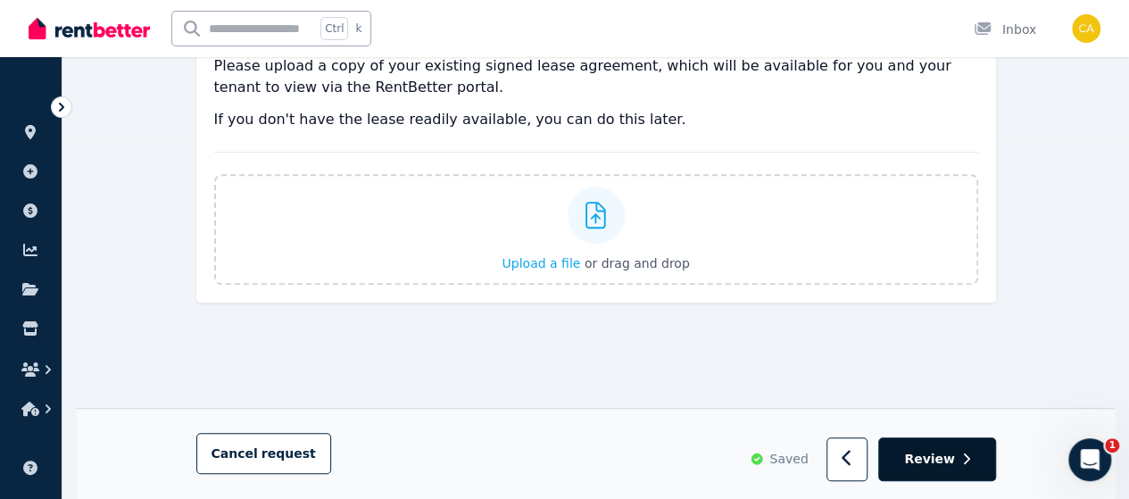
click at [942, 468] on span "Review" at bounding box center [929, 460] width 51 height 18
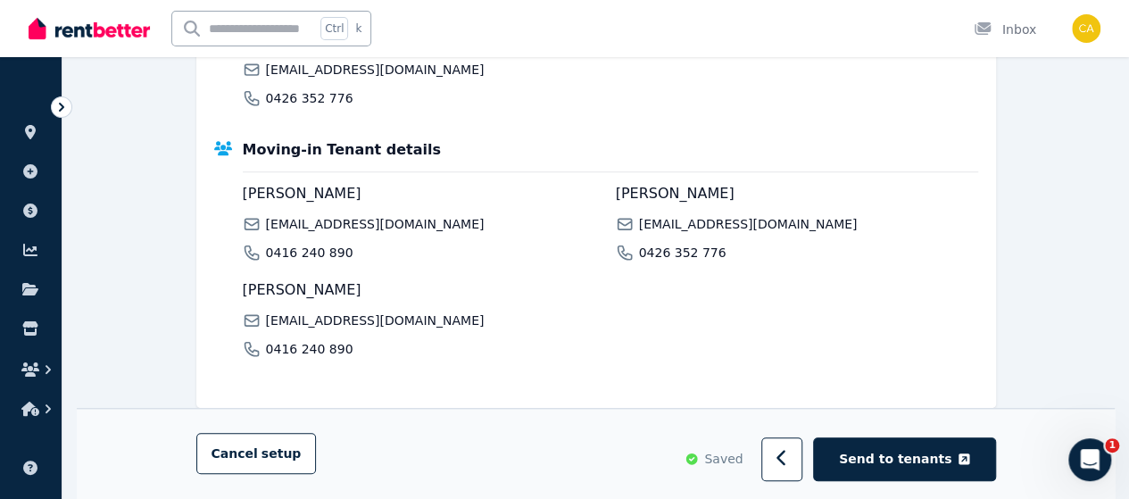
scroll to position [803, 0]
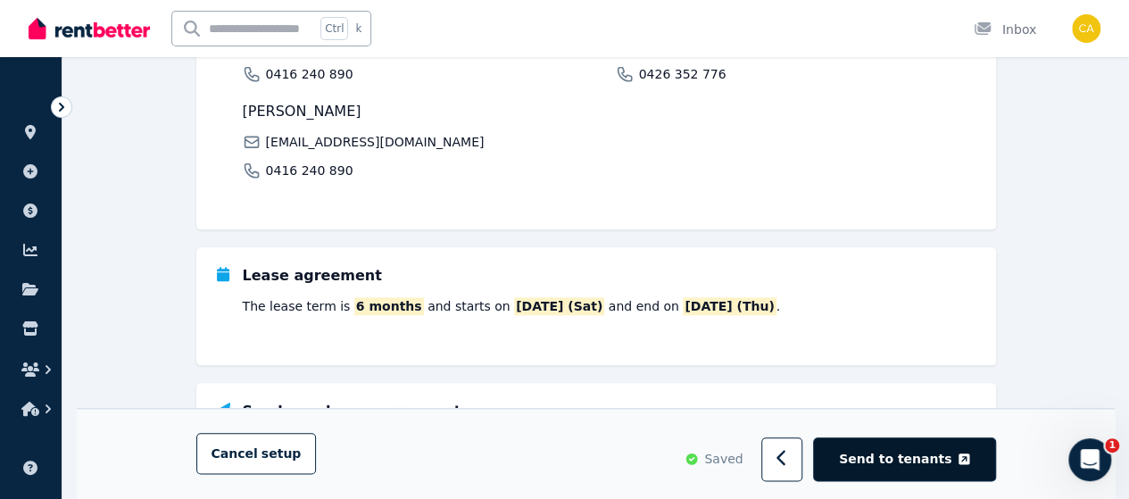
click at [886, 467] on span "Send to tenants" at bounding box center [895, 460] width 112 height 18
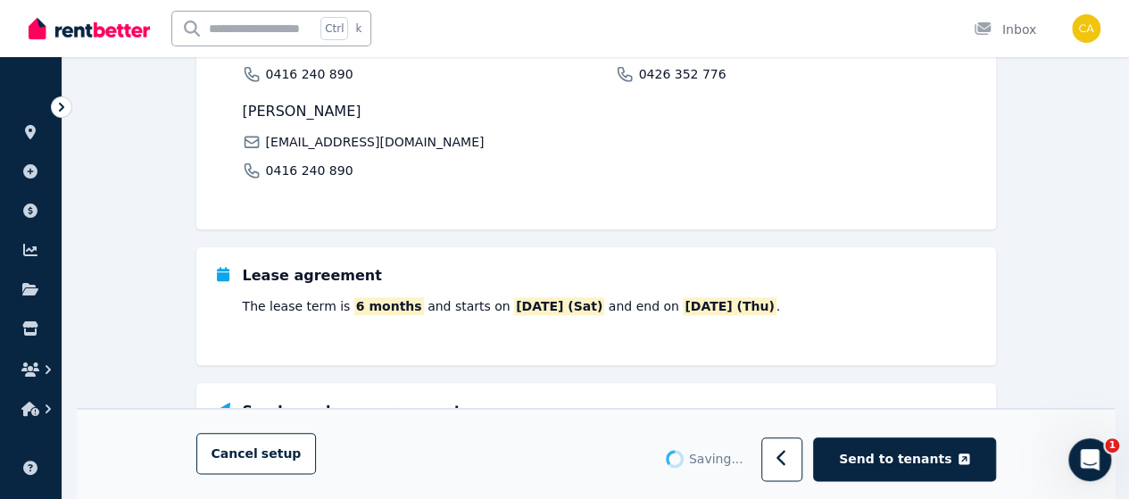
scroll to position [0, 0]
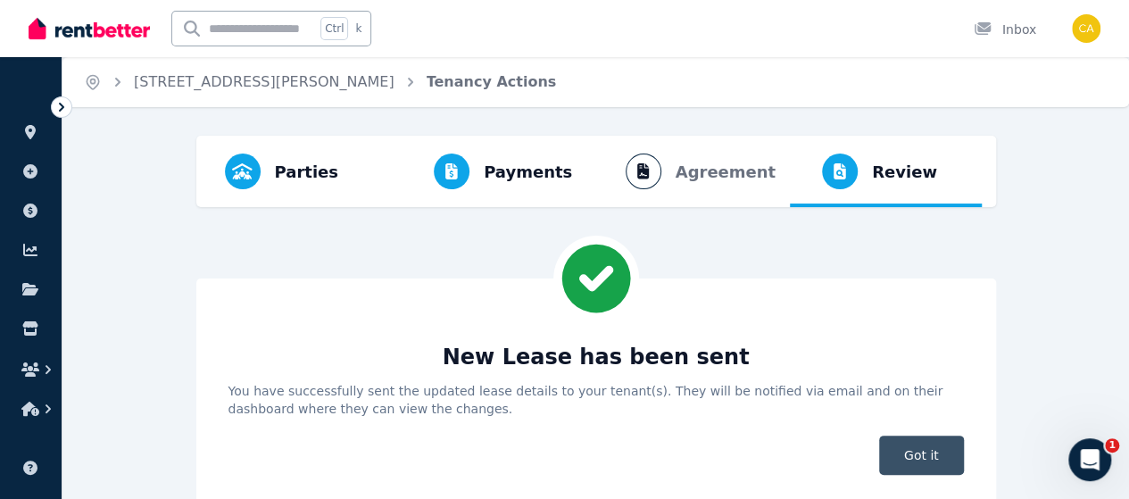
click at [921, 458] on span "Got it" at bounding box center [921, 454] width 85 height 39
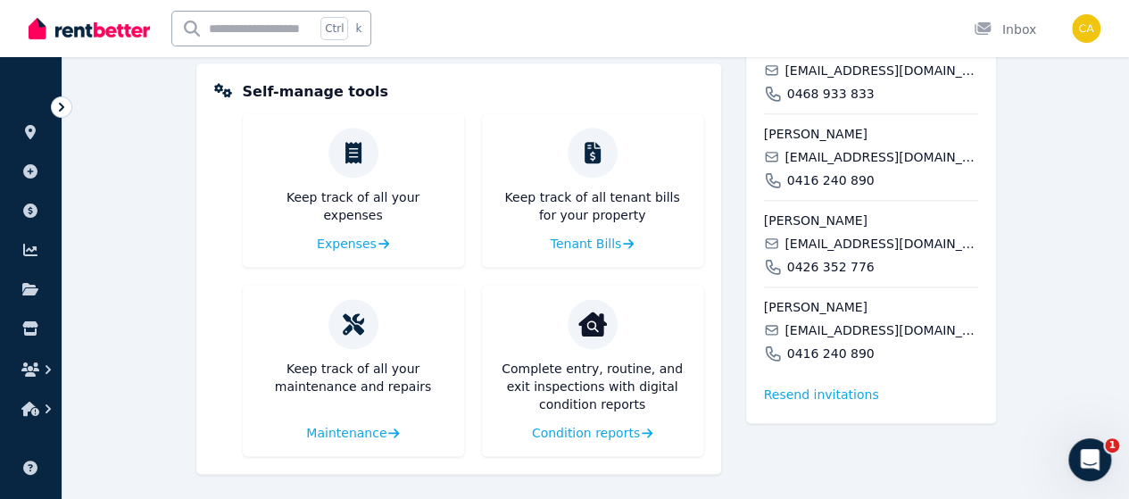
scroll to position [1030, 0]
